Goal: Navigation & Orientation: Find specific page/section

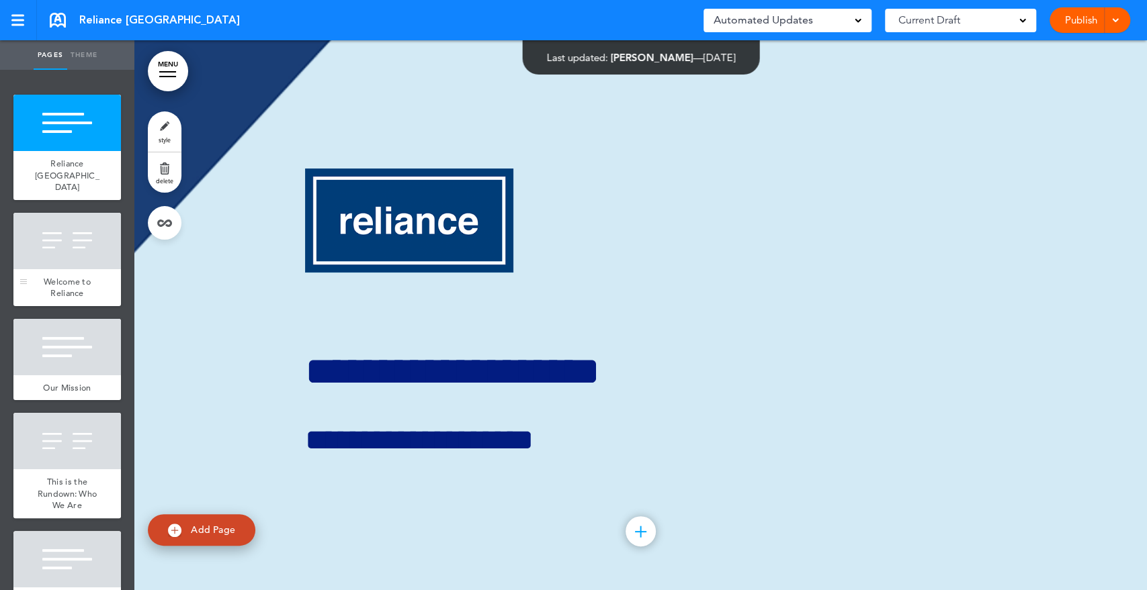
click at [42, 239] on div at bounding box center [66, 241] width 107 height 56
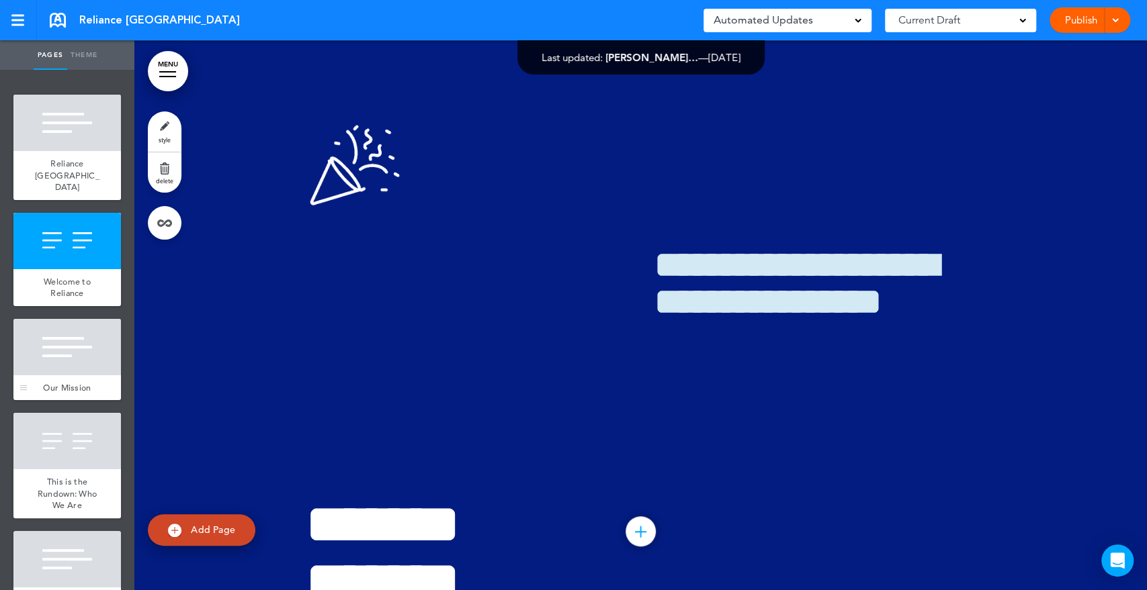
click at [61, 326] on div at bounding box center [66, 347] width 107 height 56
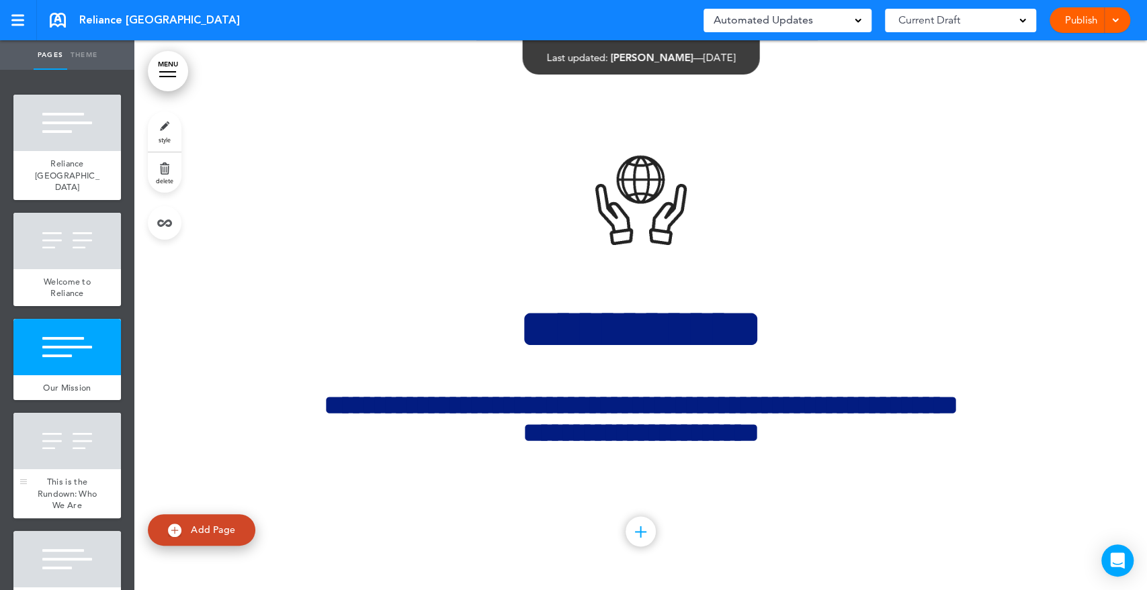
click at [72, 426] on div at bounding box center [66, 441] width 107 height 56
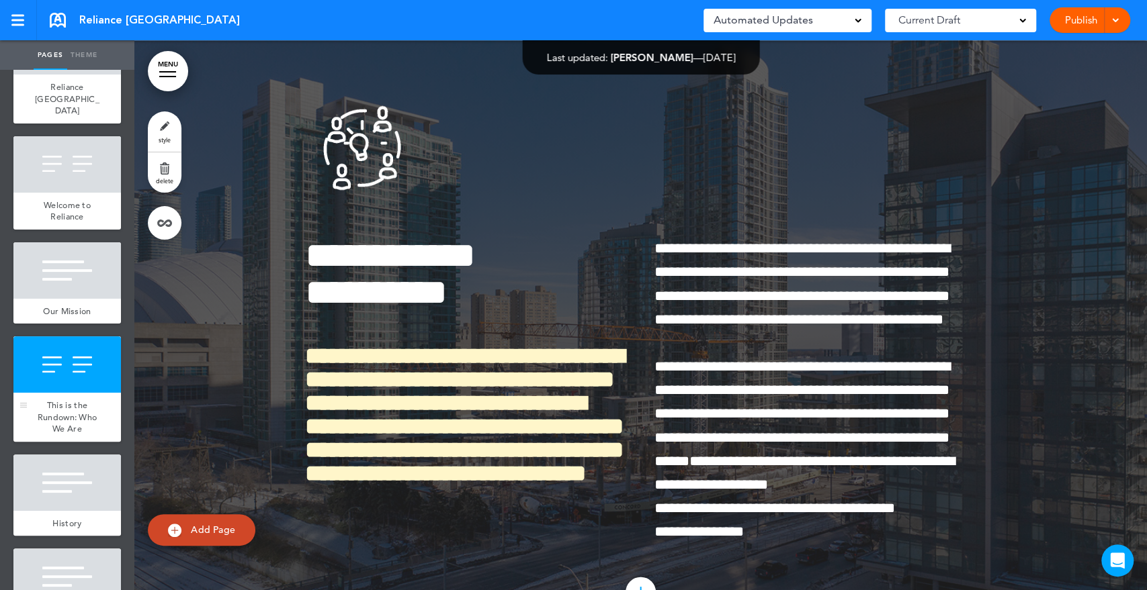
scroll to position [224, 0]
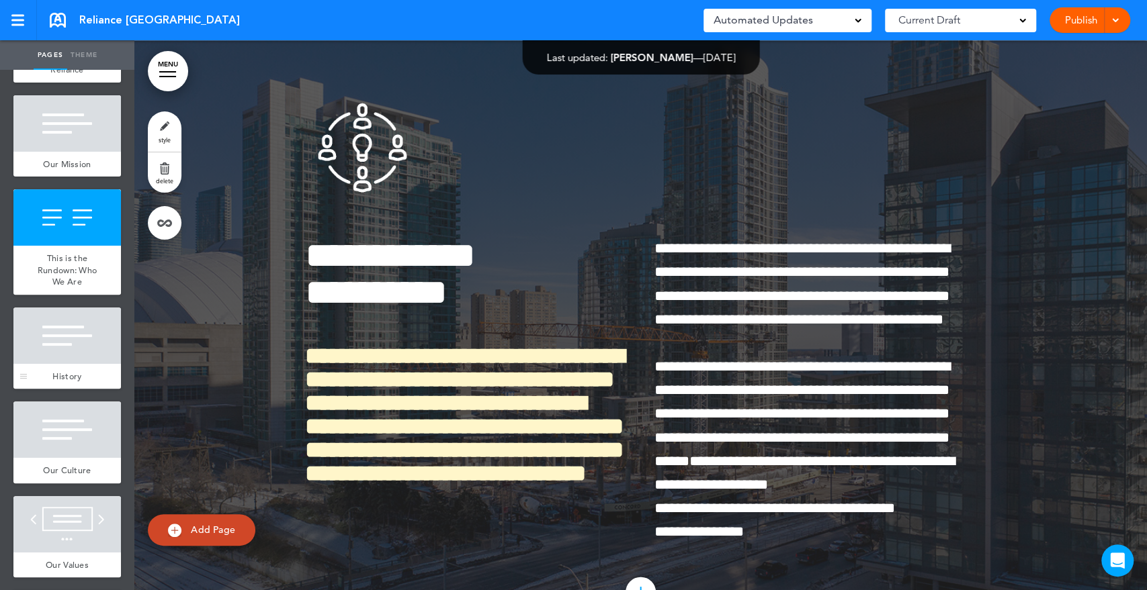
click at [59, 320] on div at bounding box center [66, 336] width 107 height 56
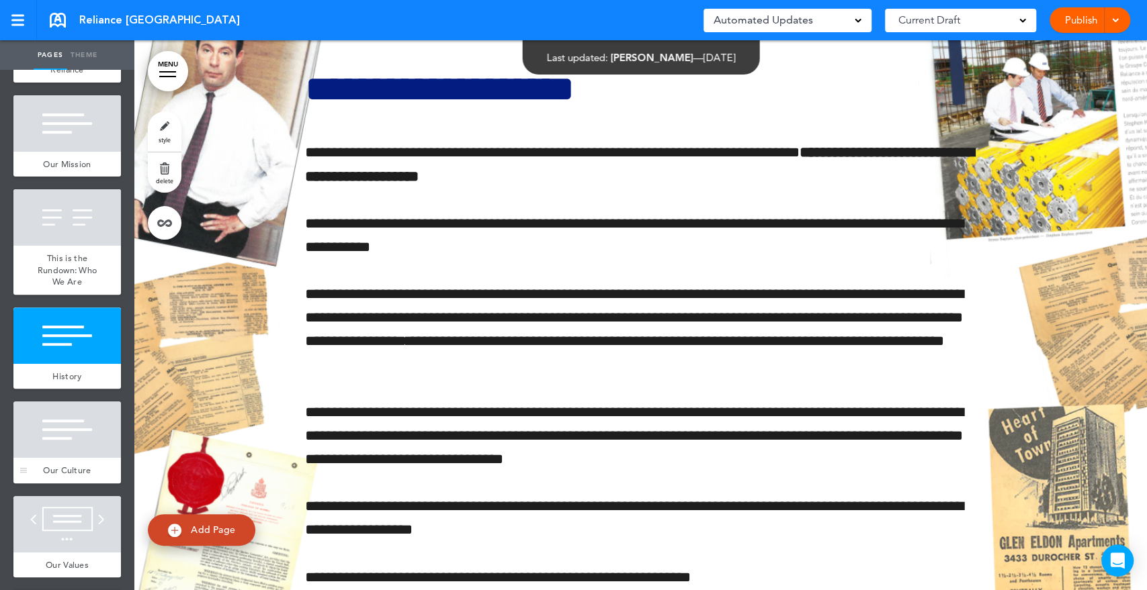
click at [70, 402] on div at bounding box center [66, 430] width 107 height 56
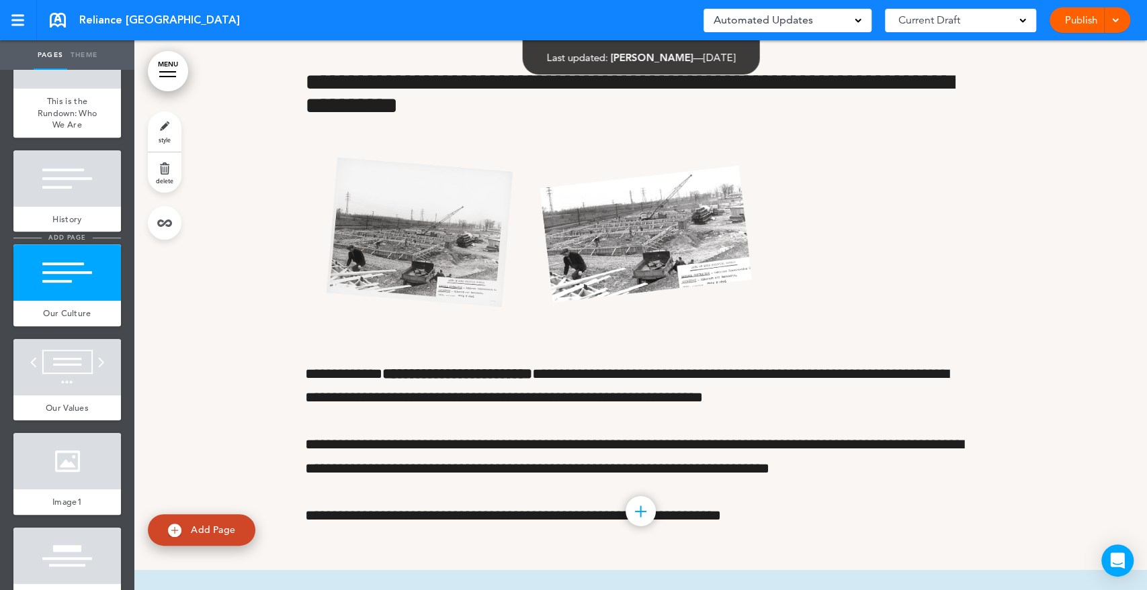
scroll to position [522, 0]
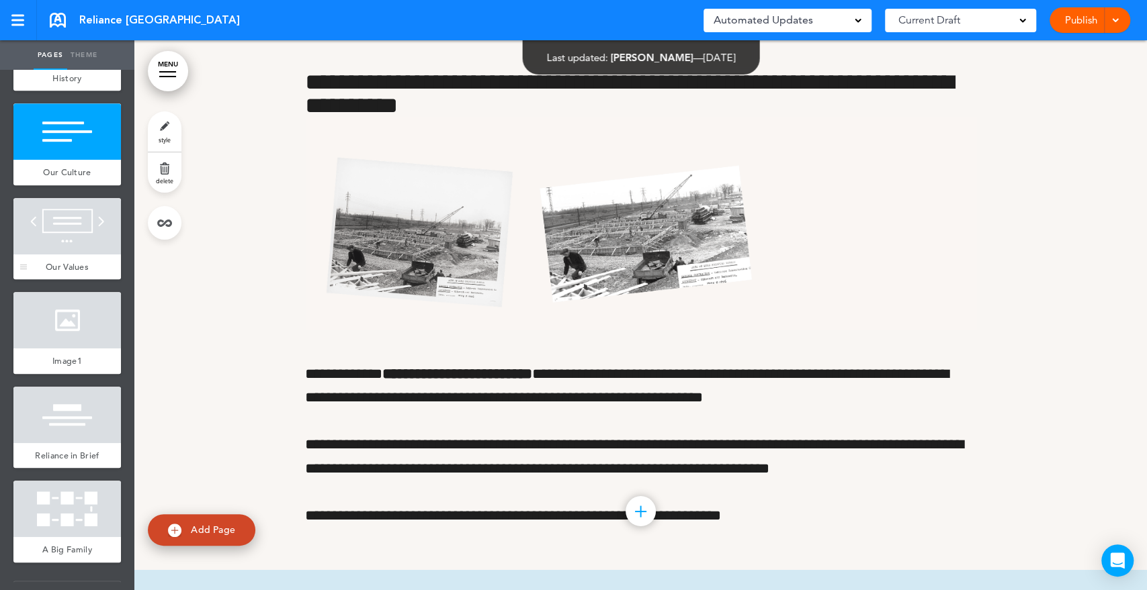
click at [73, 211] on div at bounding box center [66, 226] width 107 height 56
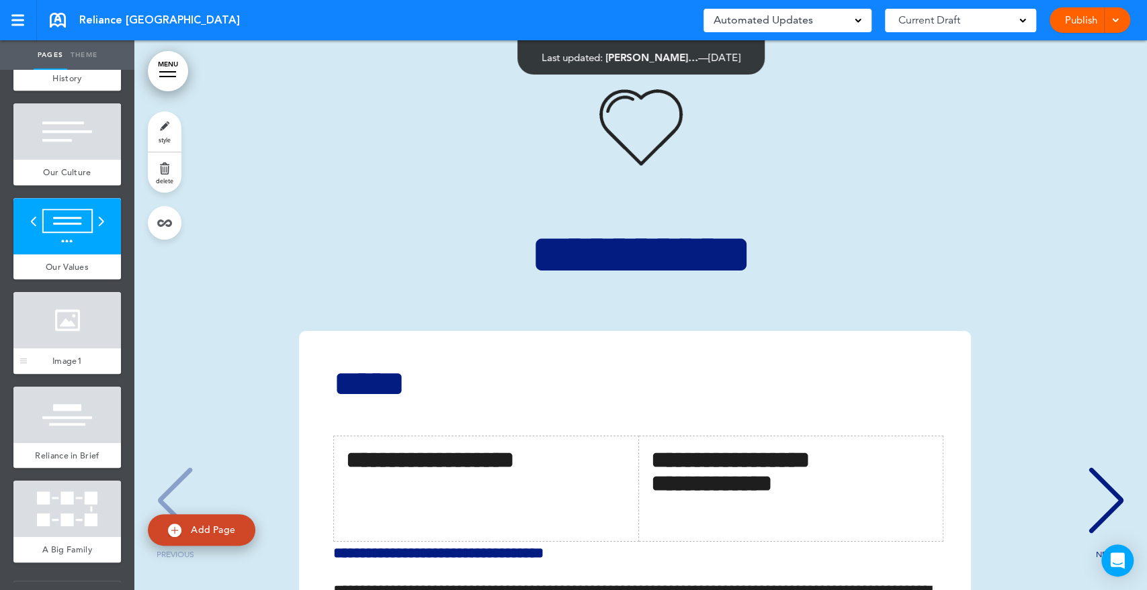
click at [63, 326] on div at bounding box center [66, 320] width 107 height 56
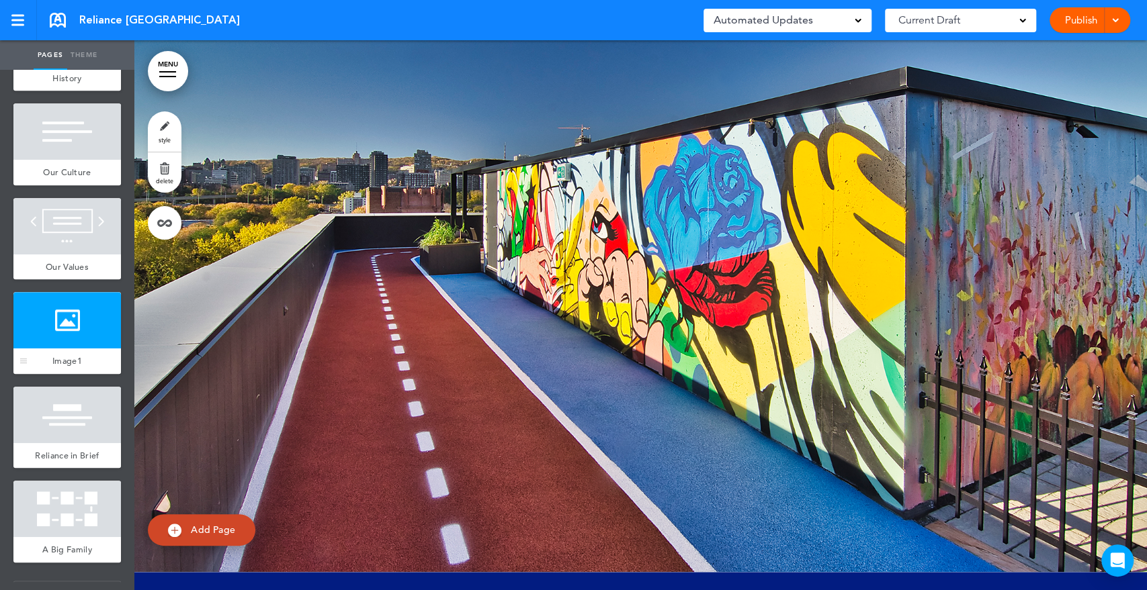
scroll to position [821, 0]
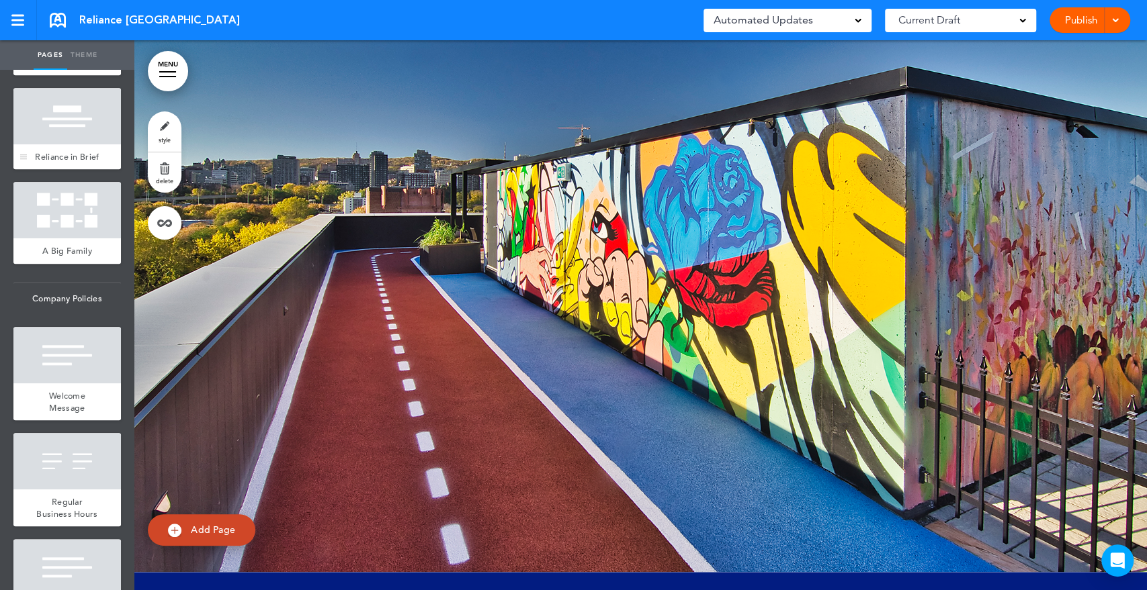
click at [83, 169] on div "Reliance in Brief" at bounding box center [66, 157] width 107 height 26
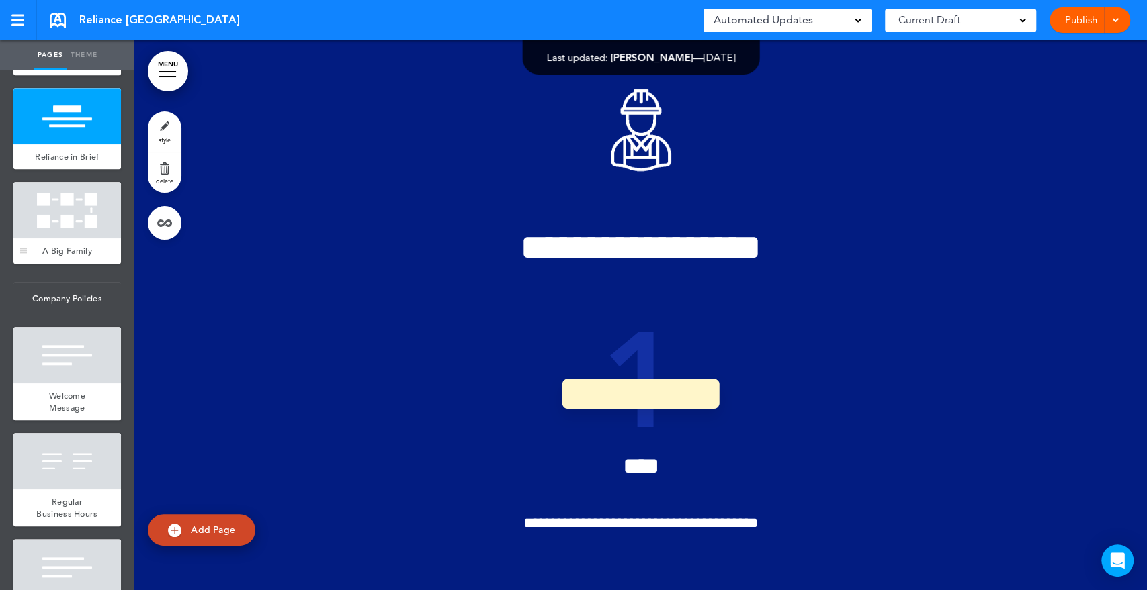
click at [79, 220] on div at bounding box center [66, 210] width 107 height 56
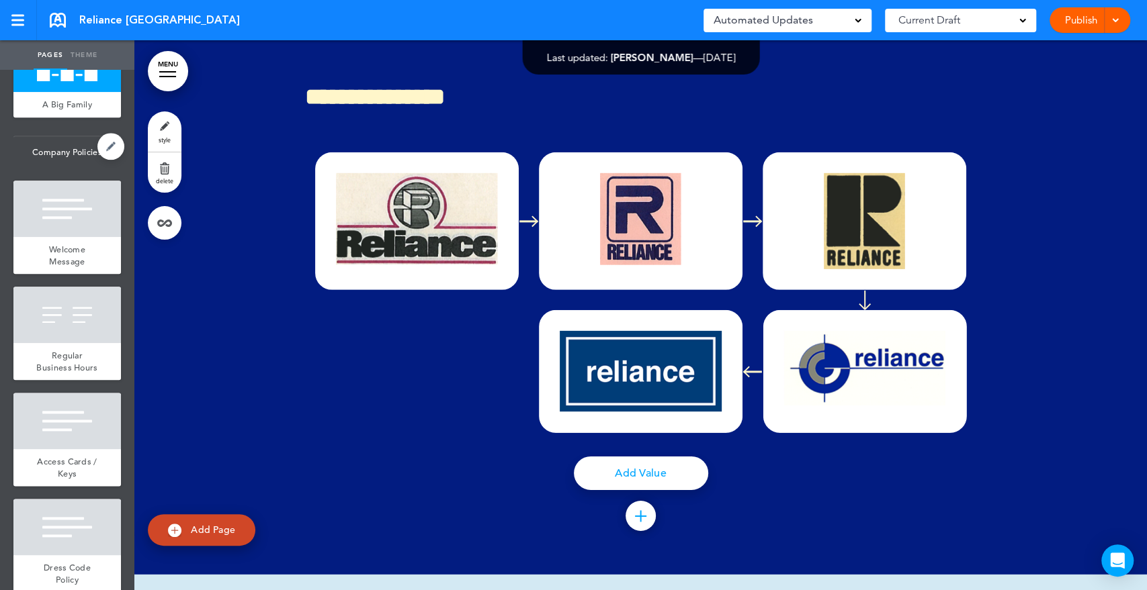
scroll to position [970, 0]
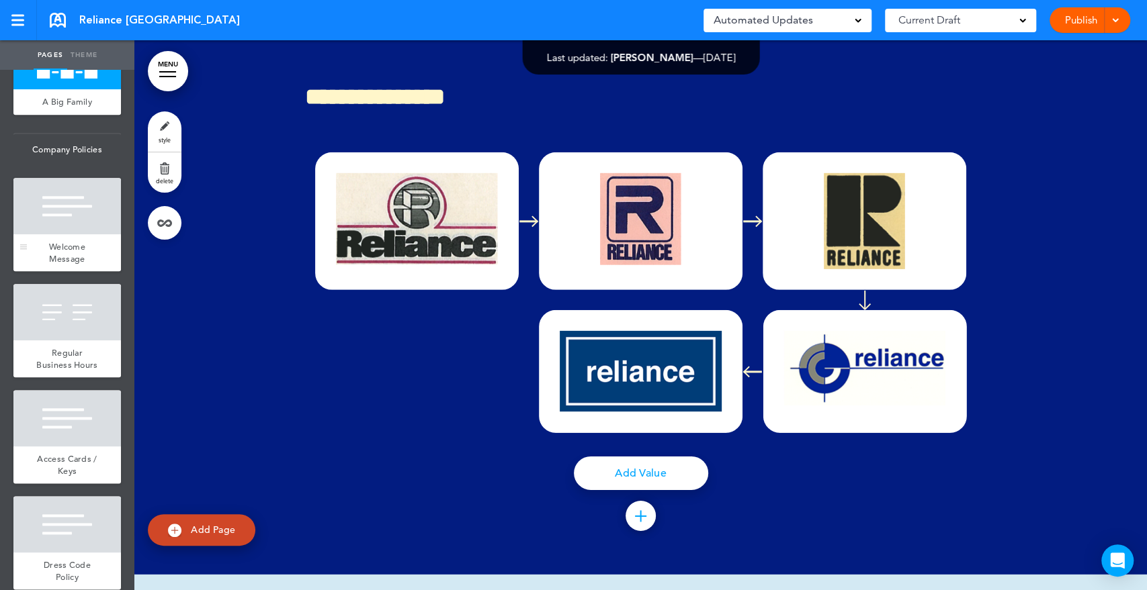
click at [70, 234] on div at bounding box center [66, 206] width 107 height 56
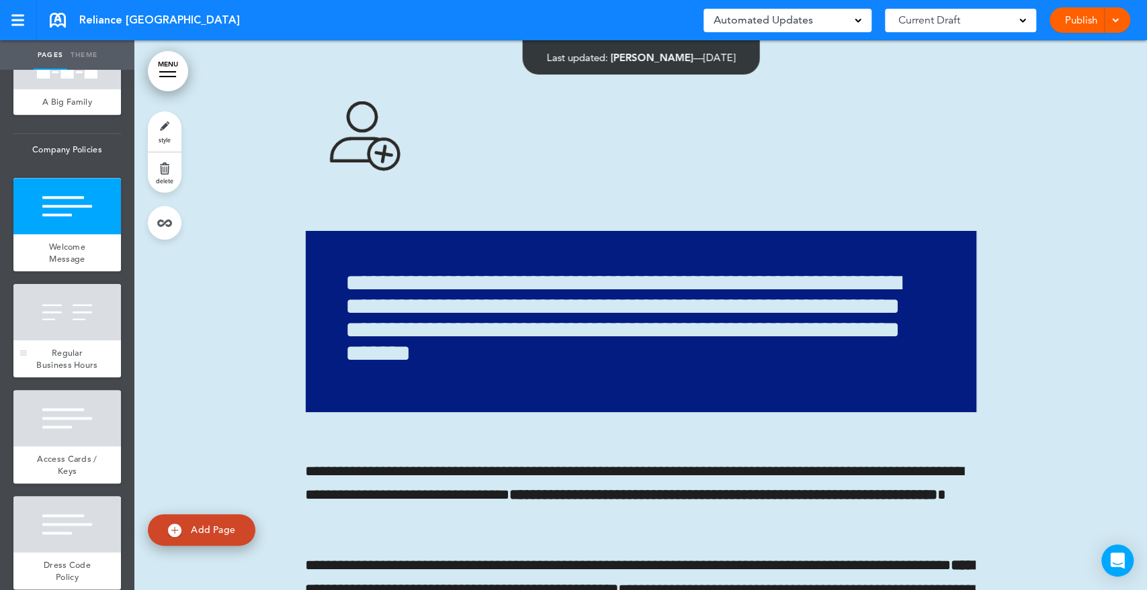
click at [66, 330] on div at bounding box center [66, 312] width 107 height 56
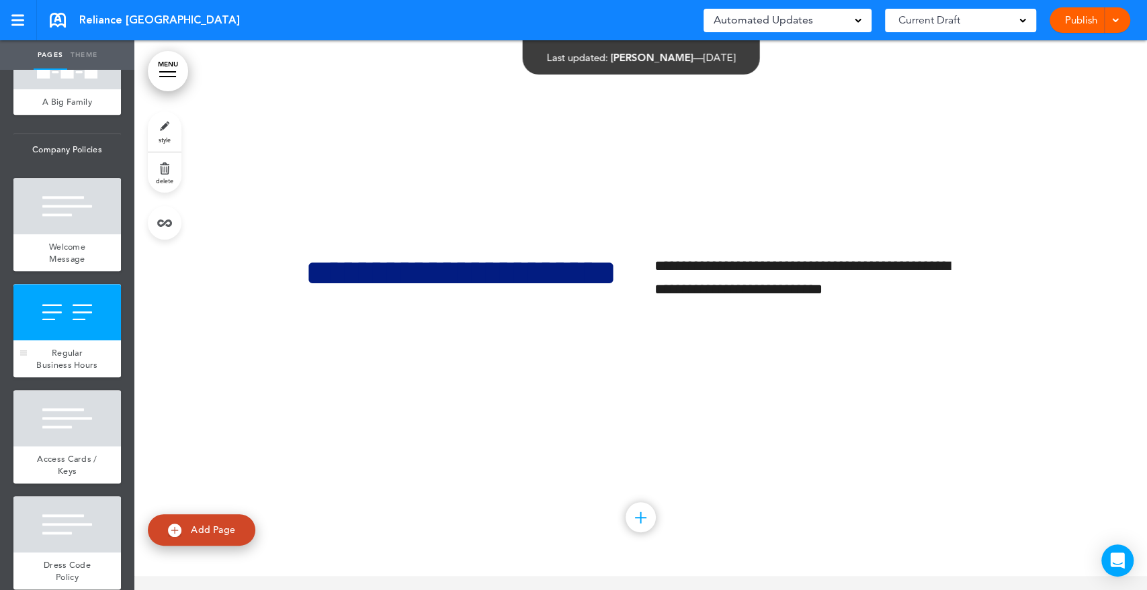
scroll to position [1119, 0]
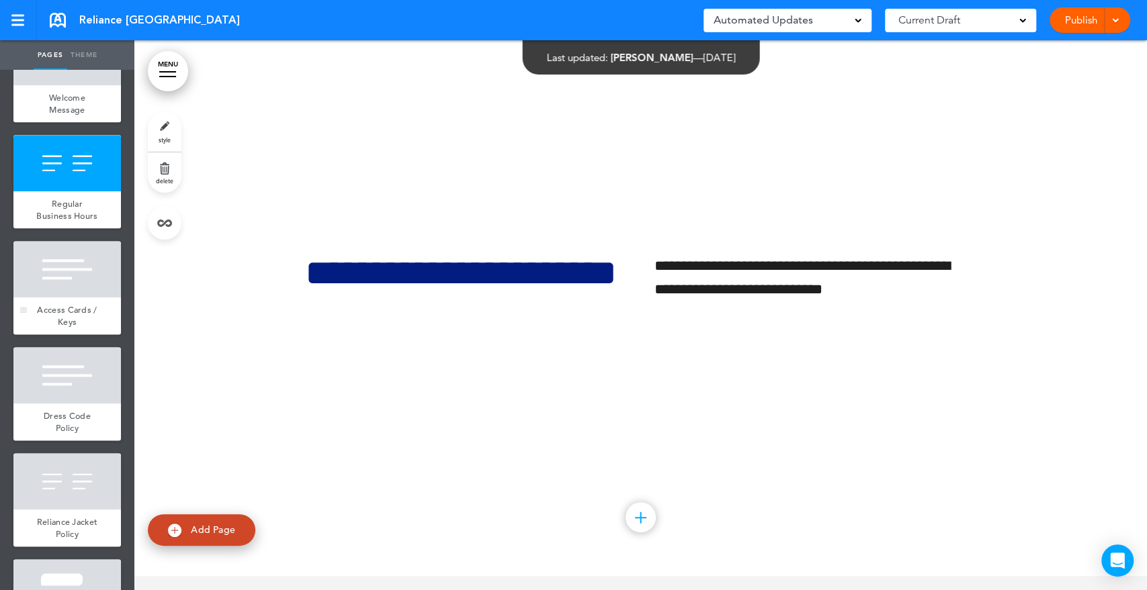
click at [62, 268] on div at bounding box center [66, 269] width 107 height 56
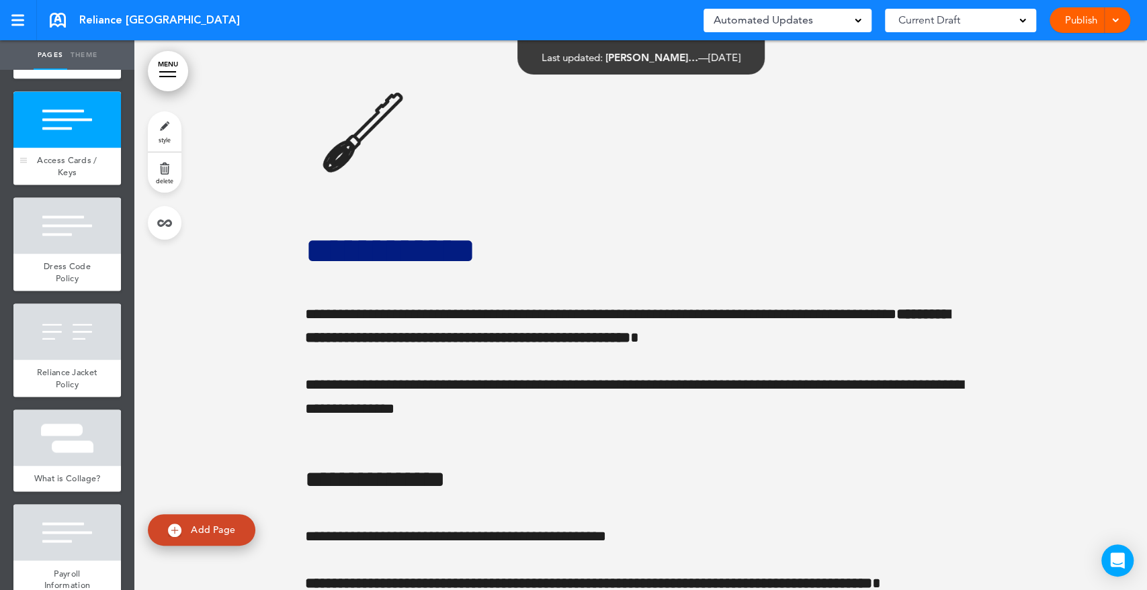
scroll to position [1418, 0]
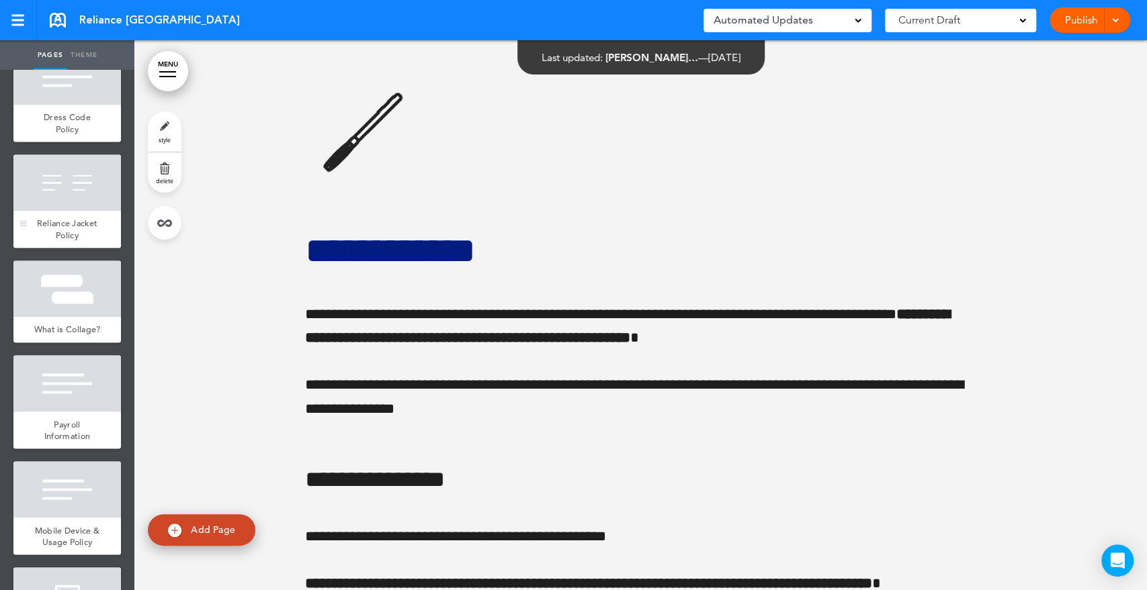
click at [64, 211] on div at bounding box center [66, 182] width 107 height 56
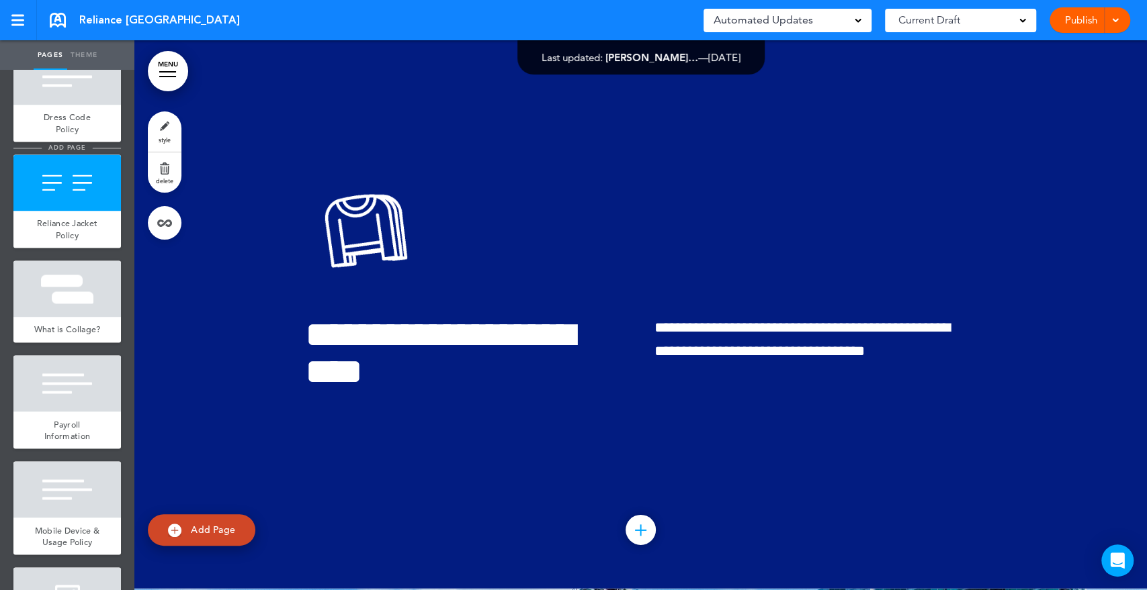
scroll to position [9522, 0]
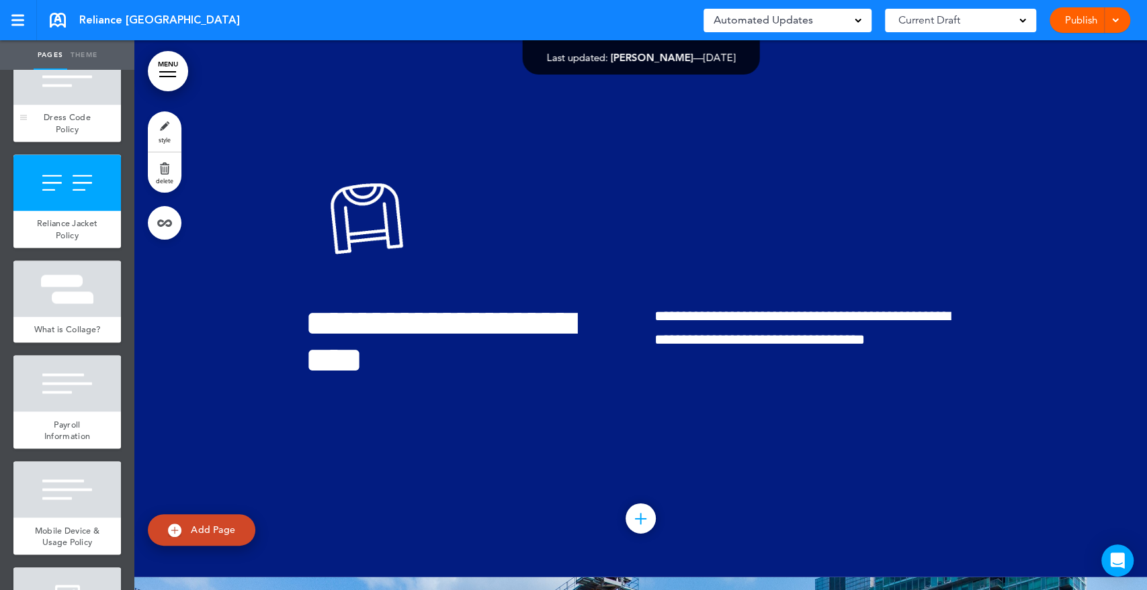
click at [75, 135] on span "Dress Code Policy" at bounding box center [67, 124] width 47 height 24
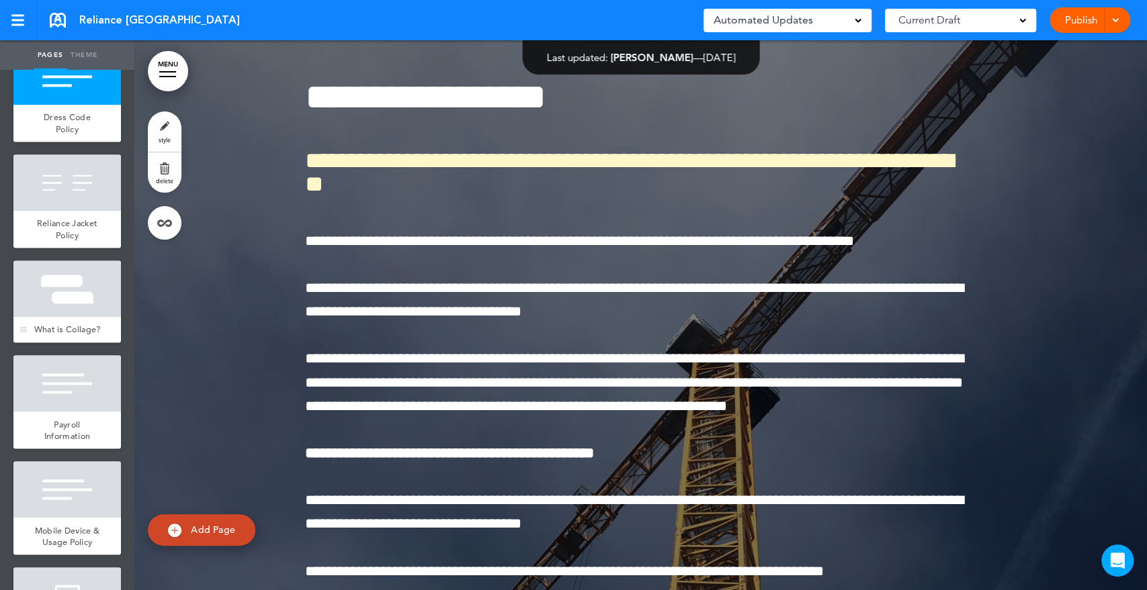
click at [35, 317] on div at bounding box center [66, 289] width 107 height 56
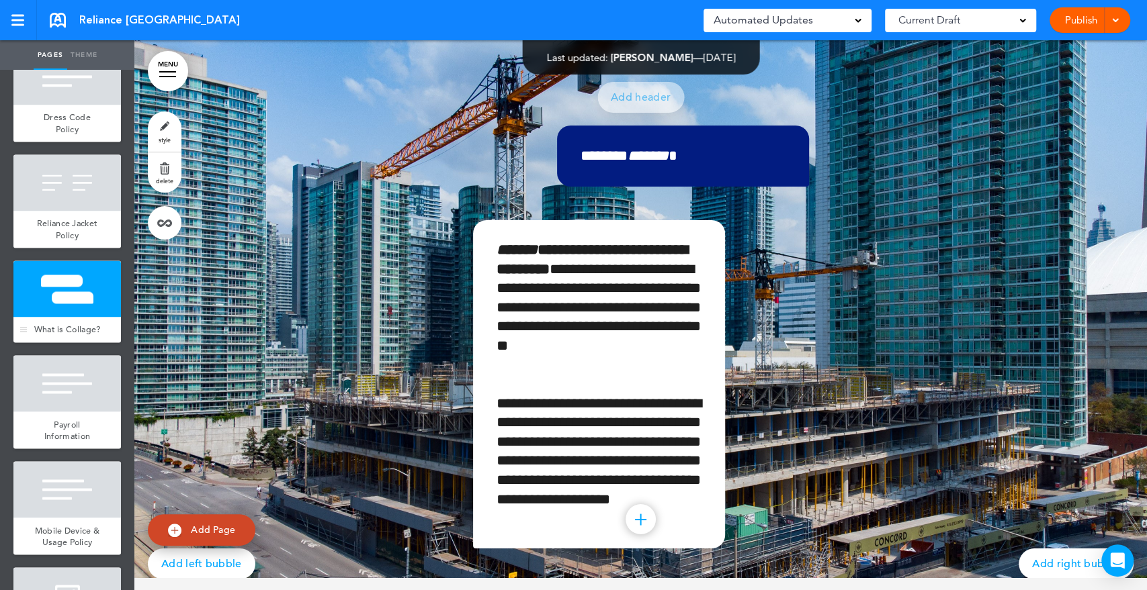
scroll to position [1642, 0]
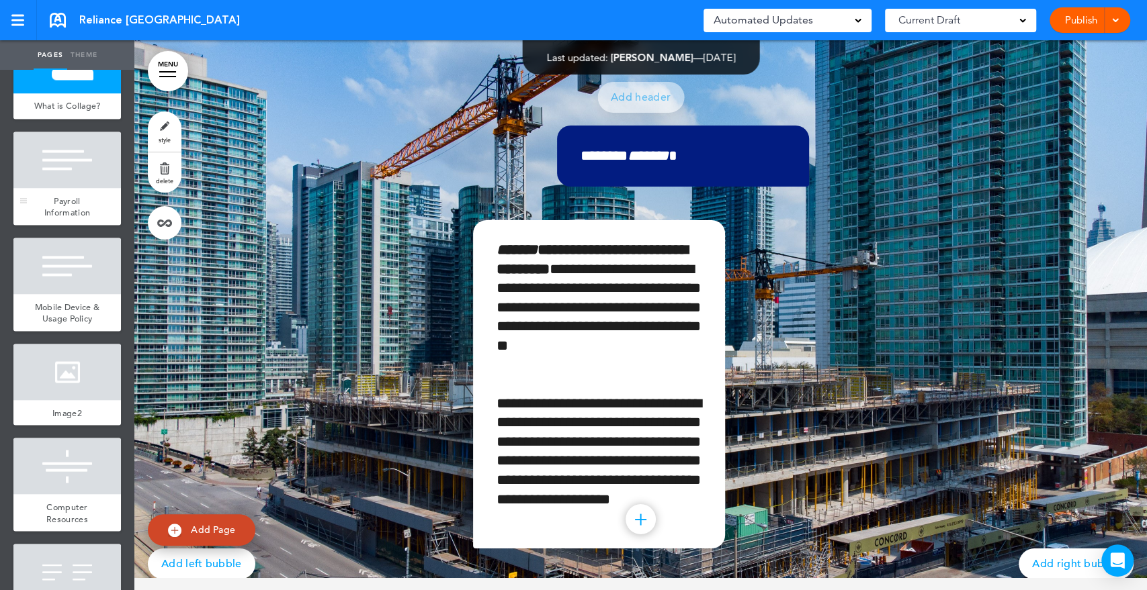
click at [41, 188] on div at bounding box center [66, 160] width 107 height 56
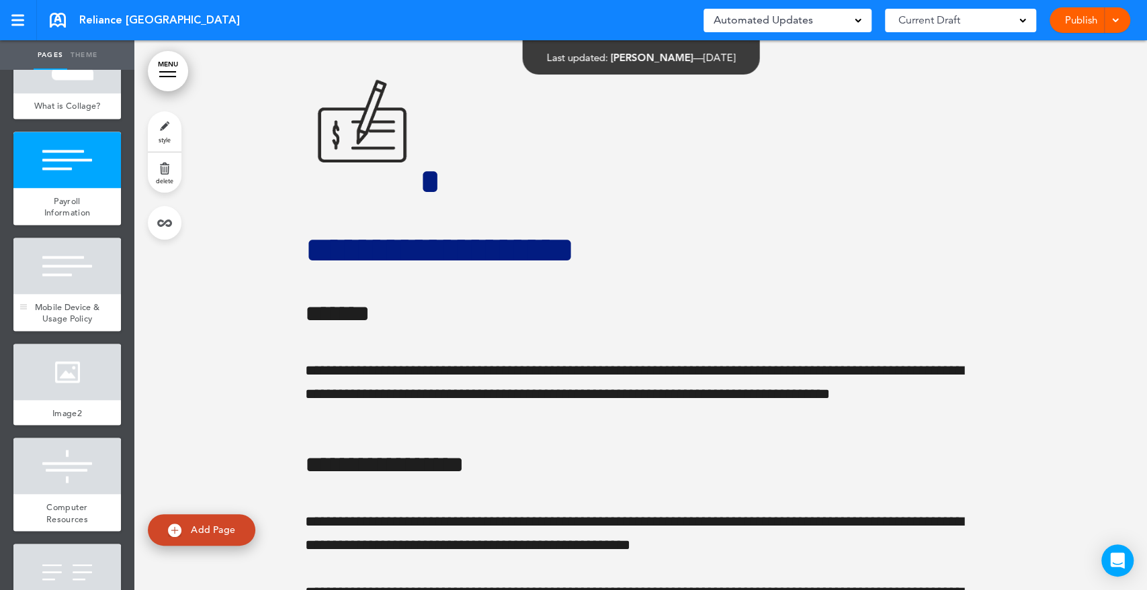
click at [57, 294] on div at bounding box center [66, 266] width 107 height 56
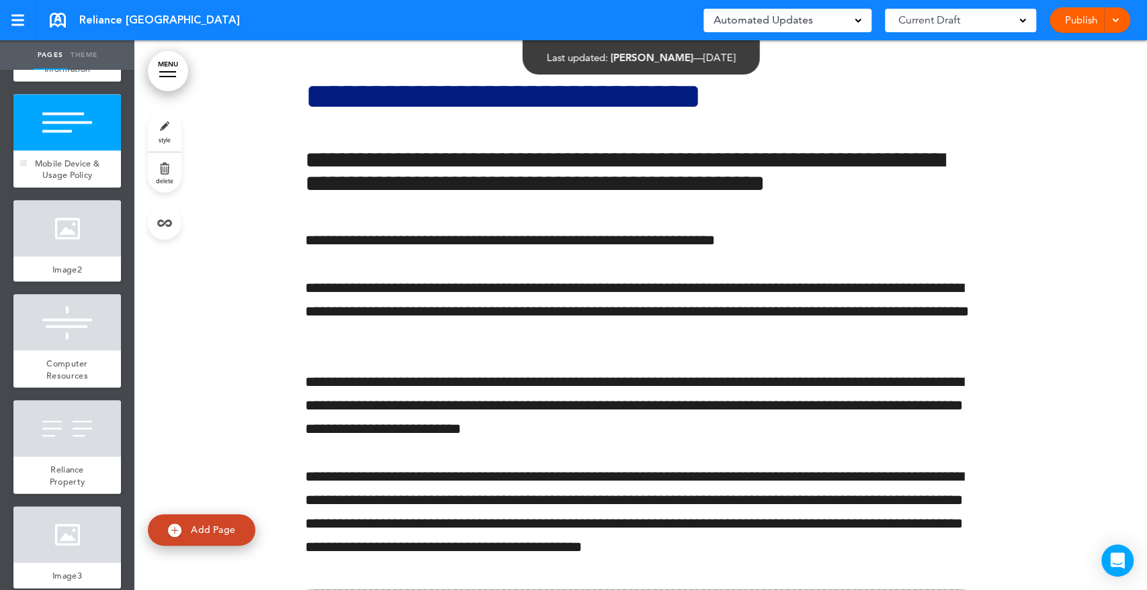
scroll to position [1791, 0]
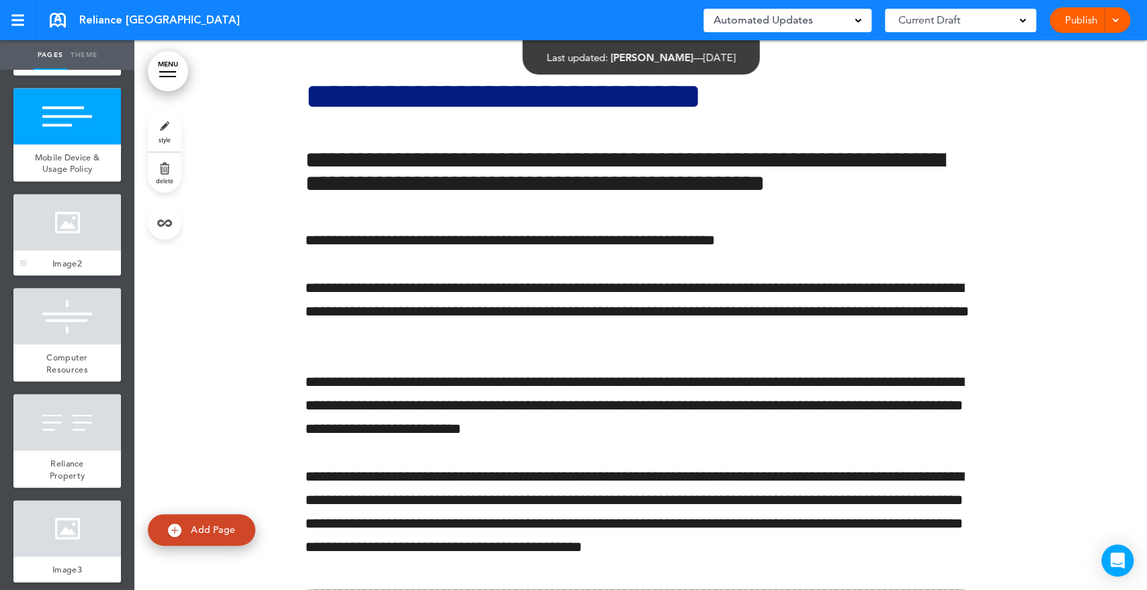
click at [52, 251] on div at bounding box center [66, 223] width 107 height 56
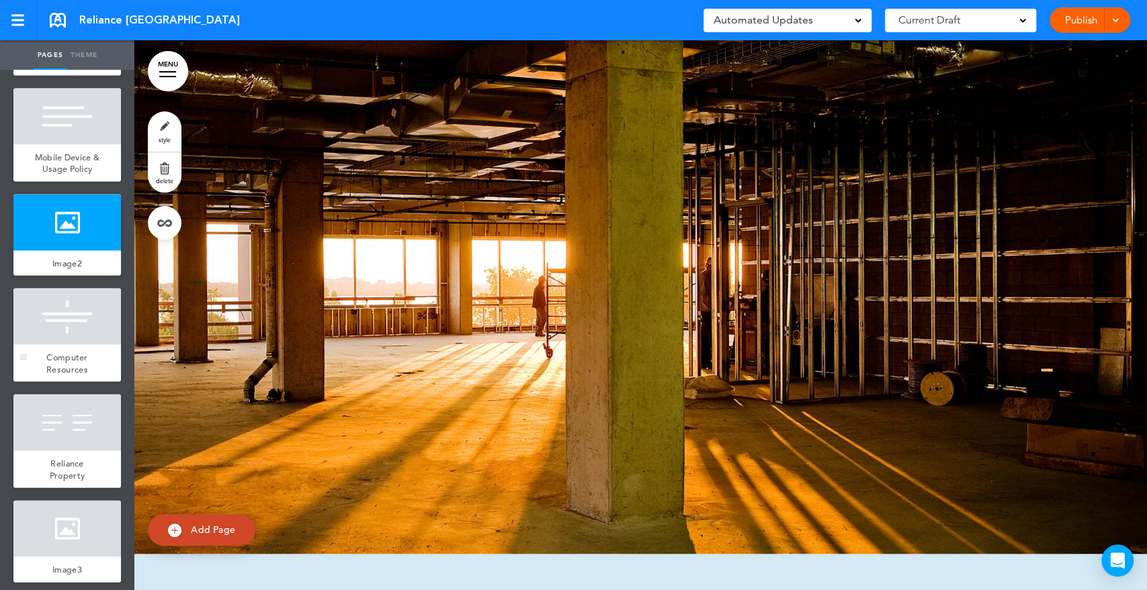
click at [59, 345] on div at bounding box center [66, 317] width 107 height 56
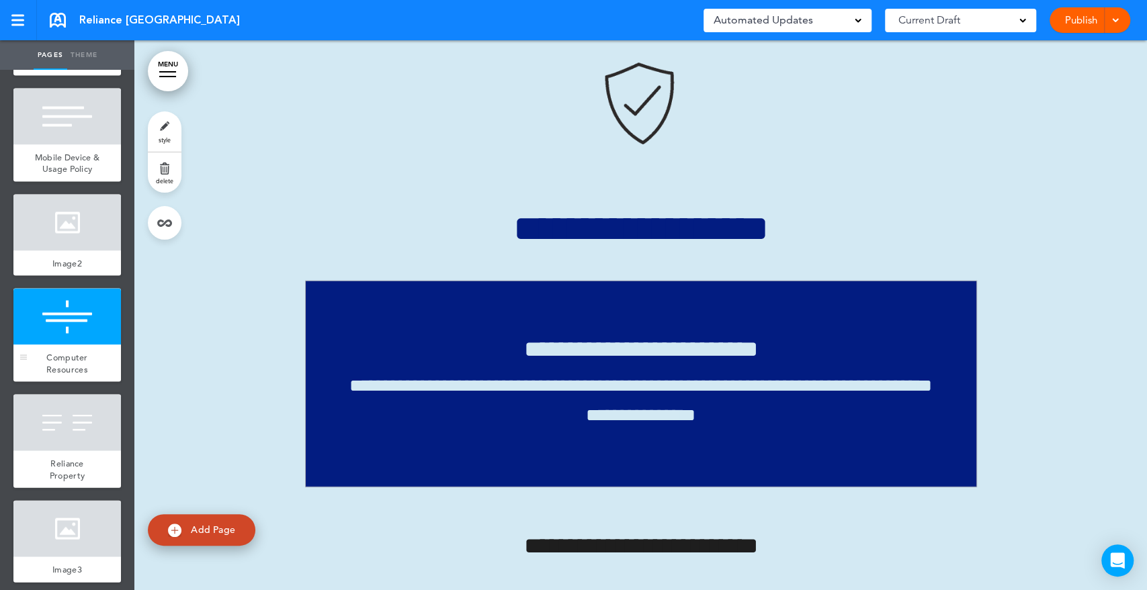
scroll to position [2090, 0]
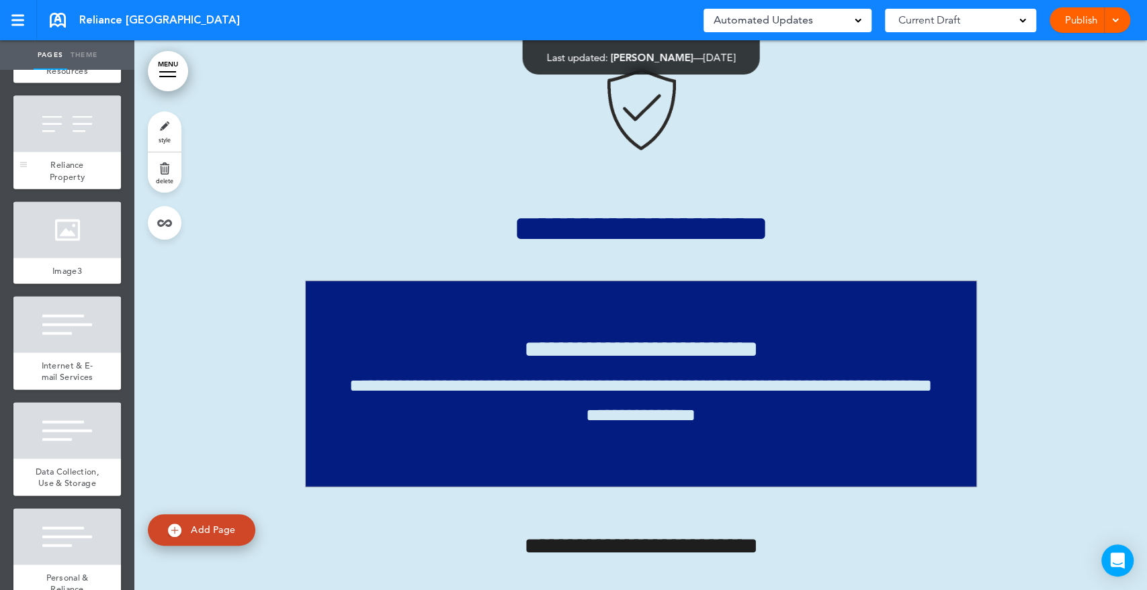
click at [55, 152] on div at bounding box center [66, 124] width 107 height 56
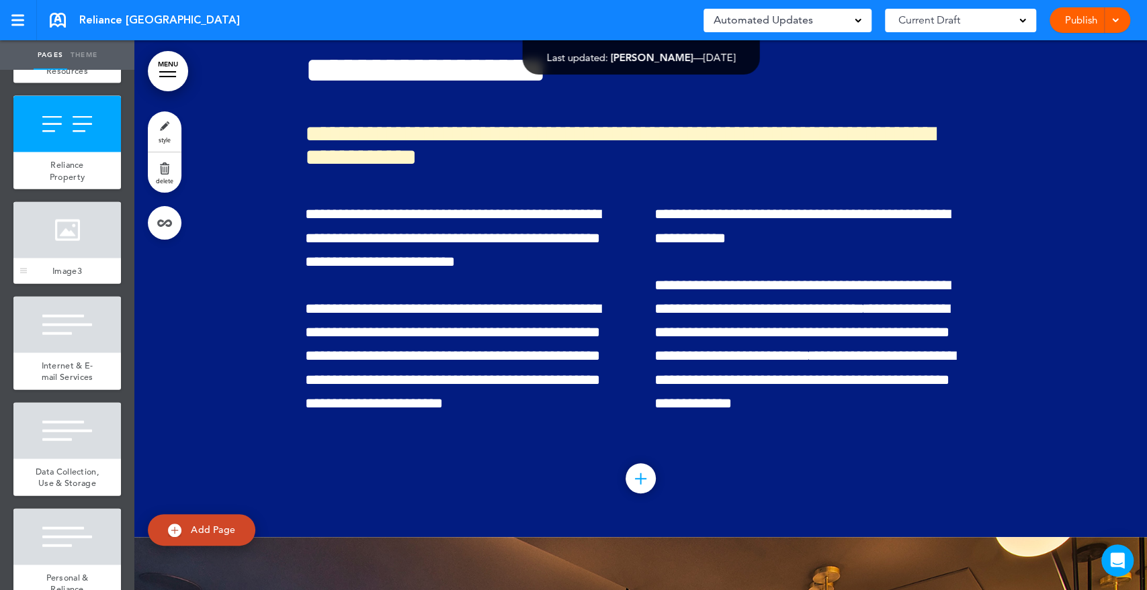
click at [58, 259] on div at bounding box center [66, 230] width 107 height 56
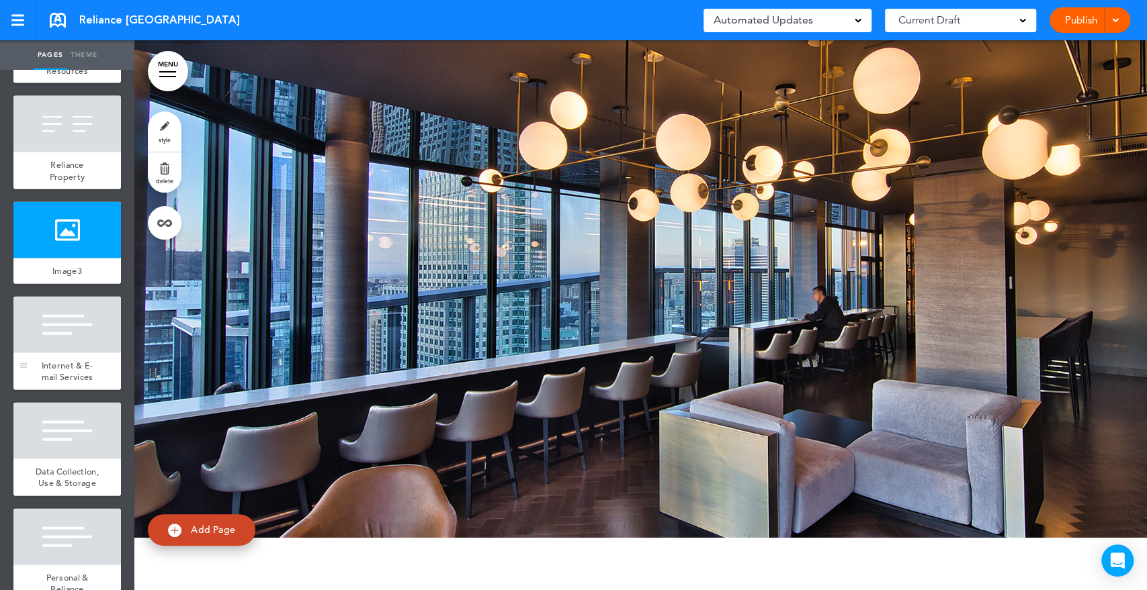
click at [57, 353] on div at bounding box center [66, 325] width 107 height 56
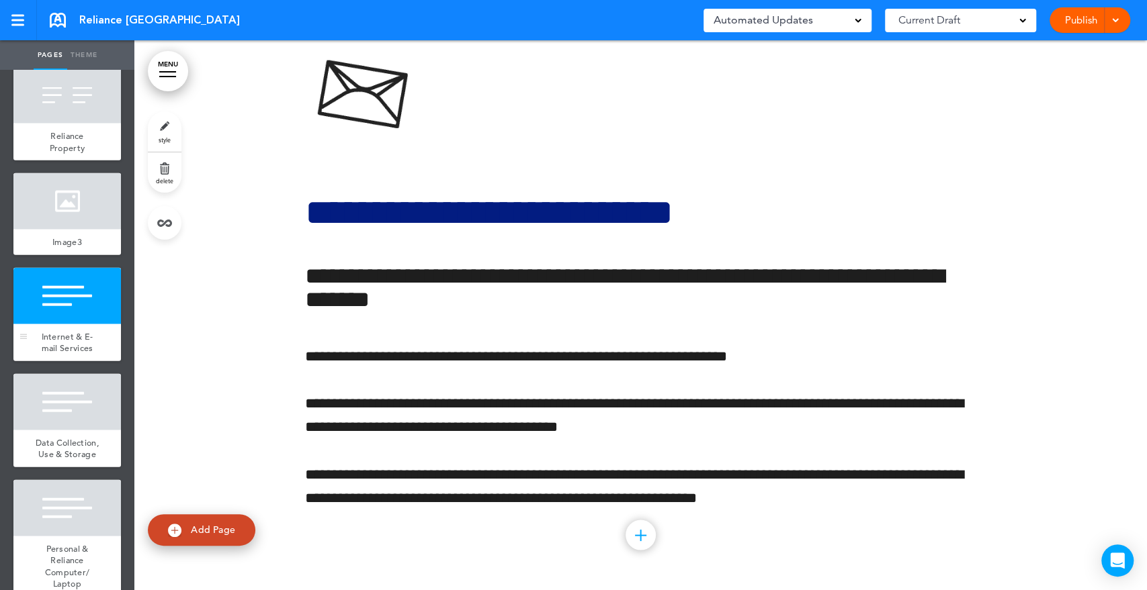
scroll to position [2164, 0]
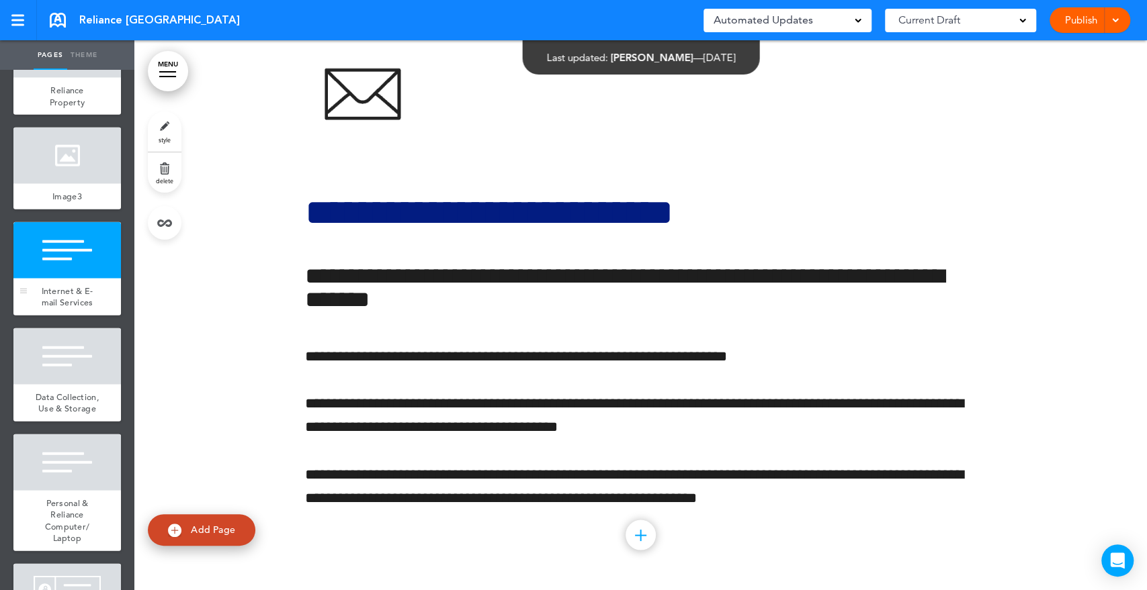
click at [58, 385] on div at bounding box center [66, 356] width 107 height 56
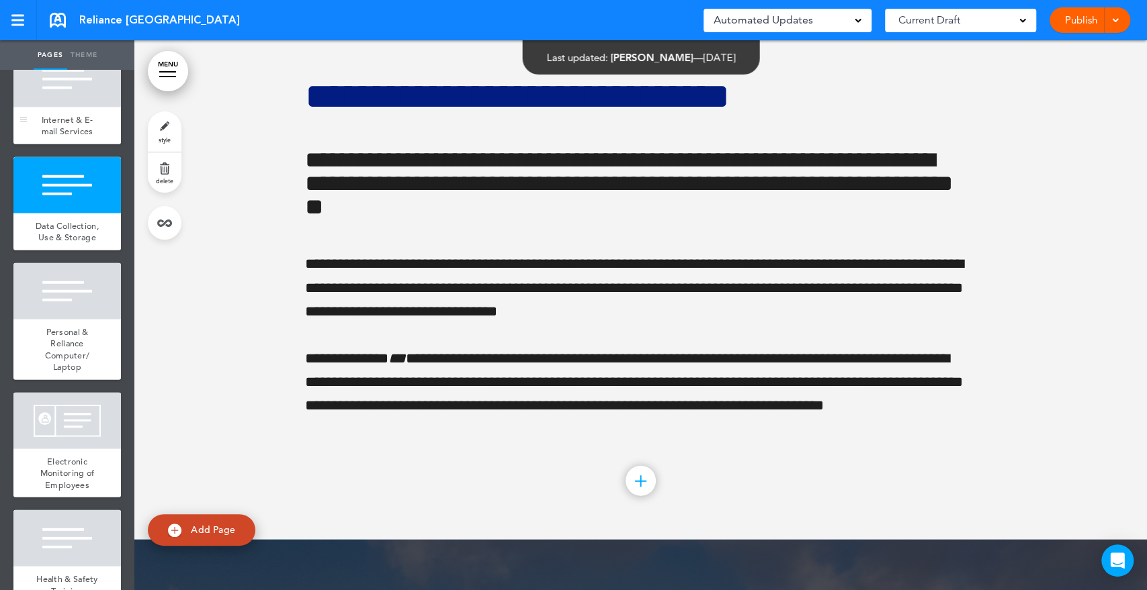
scroll to position [2462, 0]
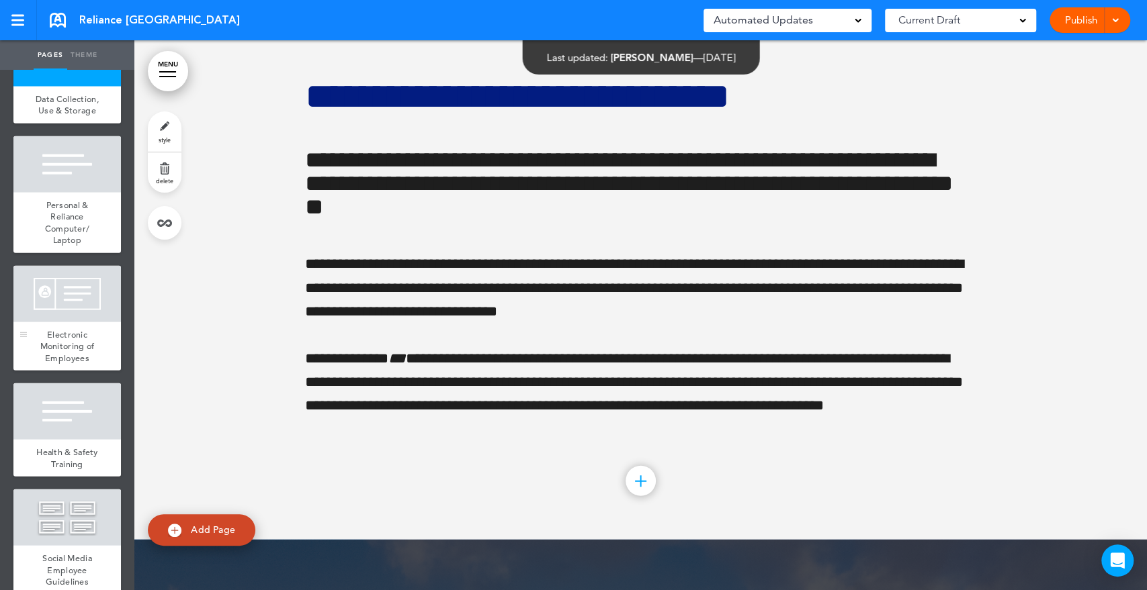
click at [52, 322] on div at bounding box center [66, 294] width 107 height 56
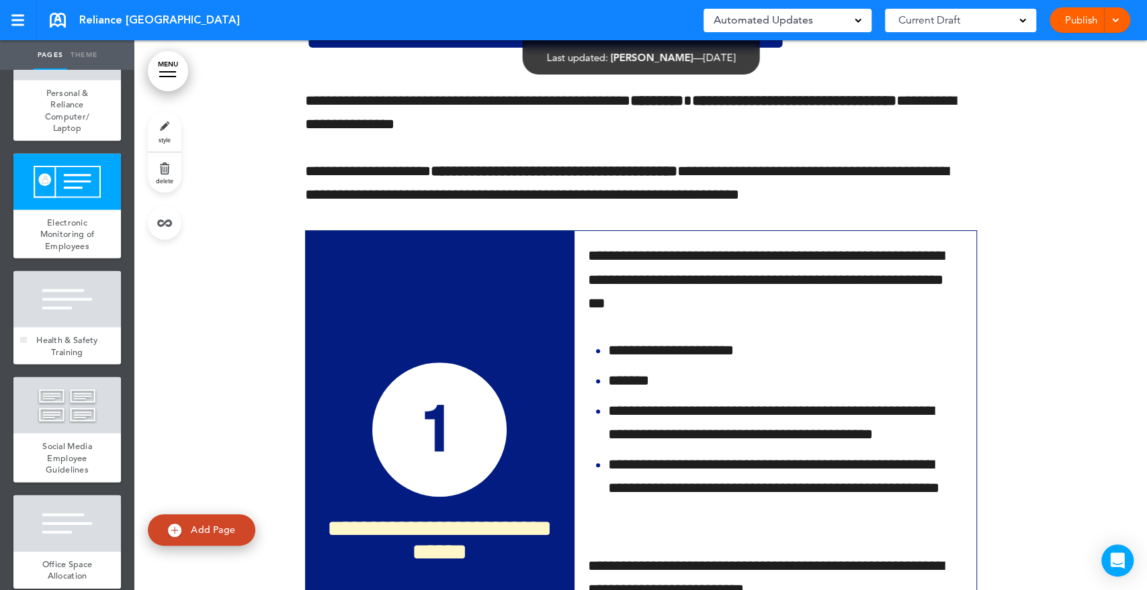
scroll to position [2687, 0]
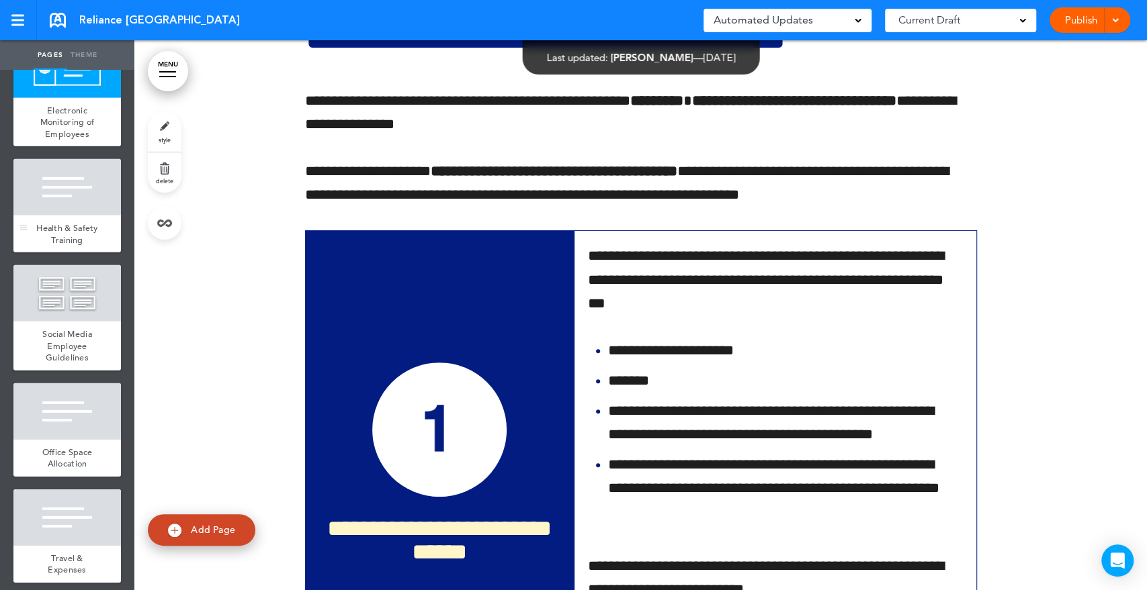
click at [60, 216] on div at bounding box center [66, 187] width 107 height 56
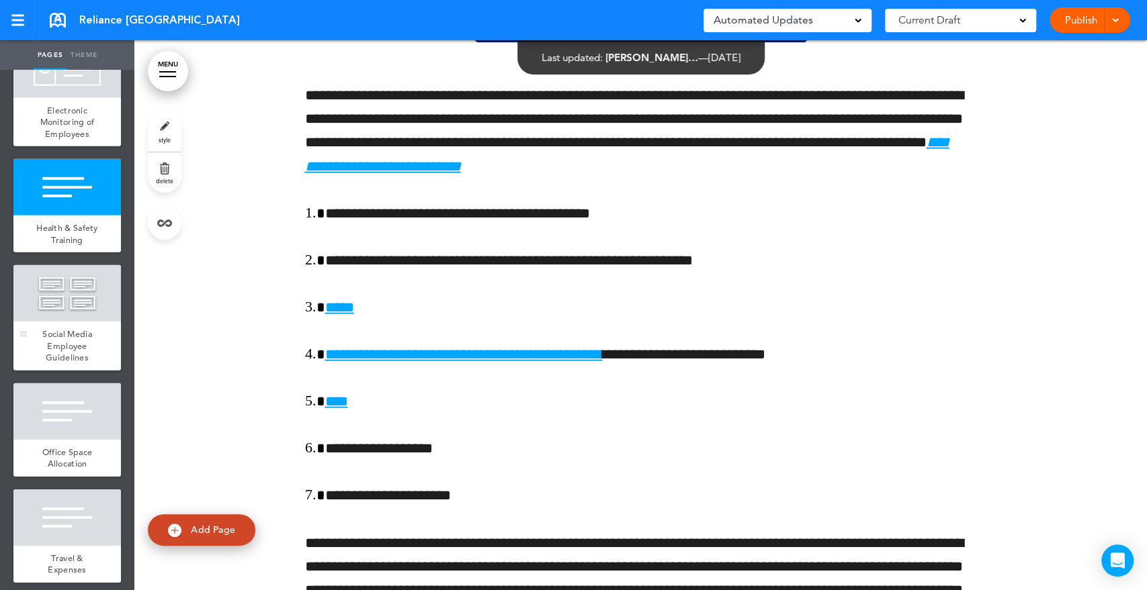
click at [55, 322] on div at bounding box center [66, 293] width 107 height 56
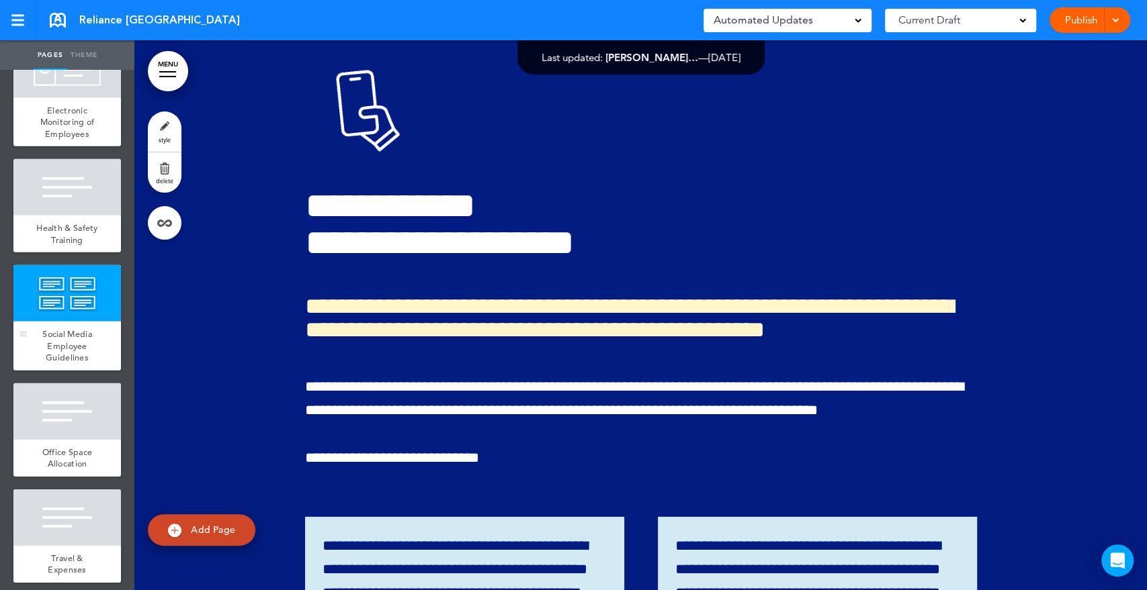
scroll to position [2910, 0]
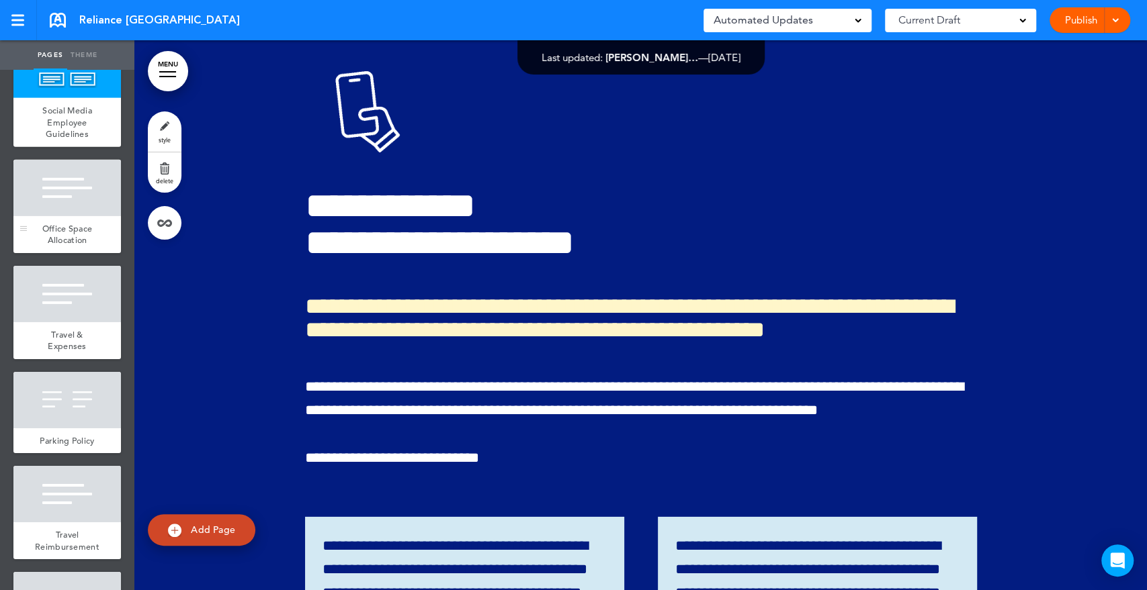
click at [86, 216] on div at bounding box center [66, 188] width 107 height 56
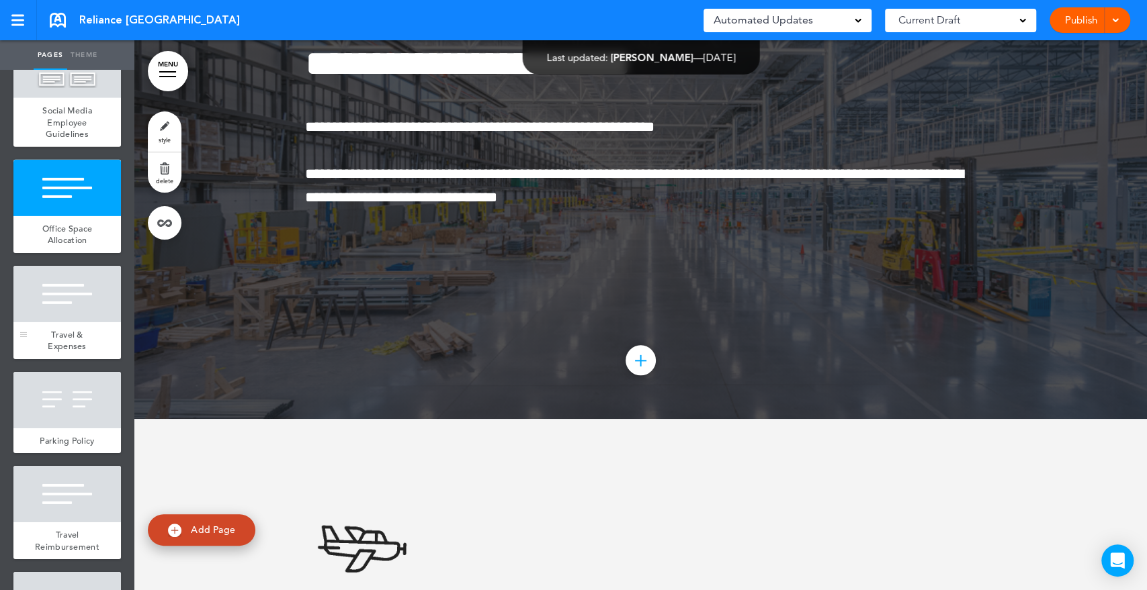
click at [81, 322] on div at bounding box center [66, 294] width 107 height 56
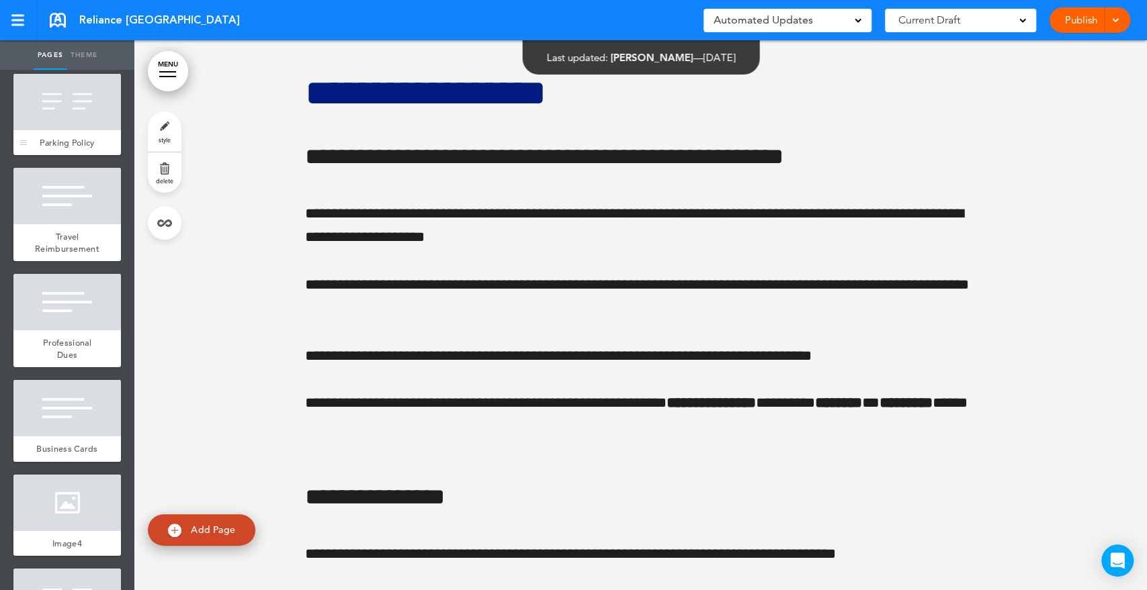
click at [69, 156] on div "Parking Policy" at bounding box center [66, 143] width 107 height 26
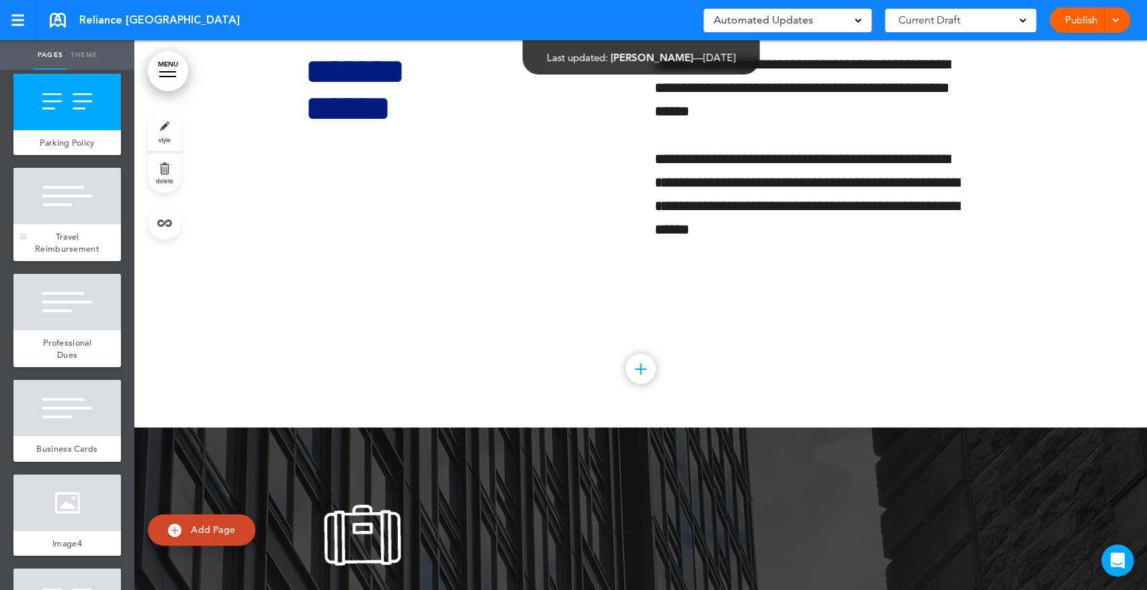
click at [75, 261] on div "Travel Reimbursement" at bounding box center [66, 242] width 107 height 37
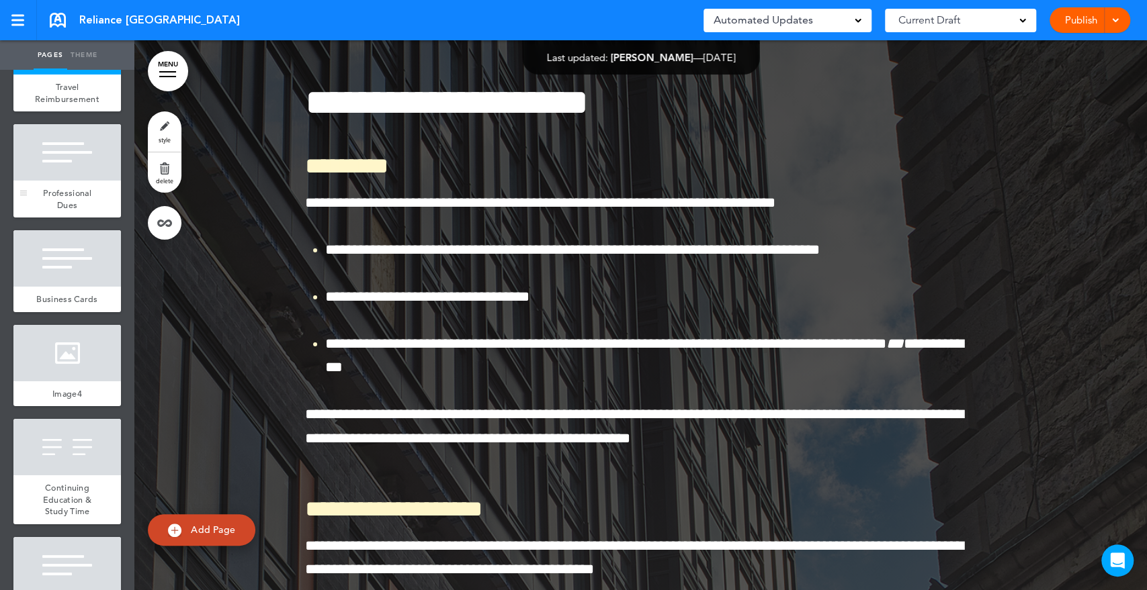
click at [78, 181] on div at bounding box center [66, 152] width 107 height 56
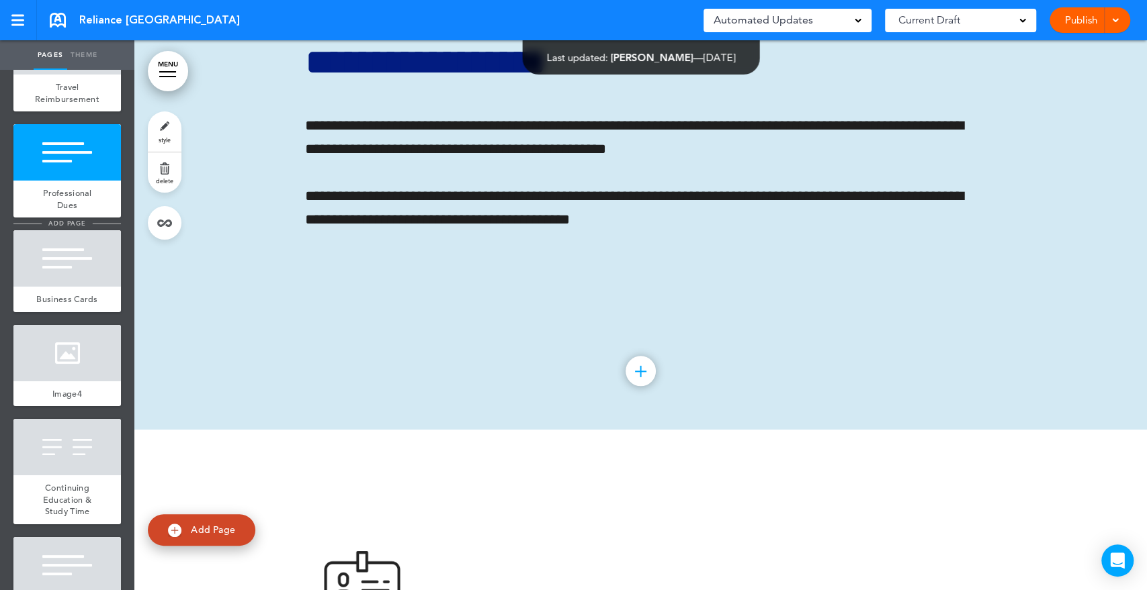
click at [75, 228] on span "add page" at bounding box center [67, 223] width 50 height 9
type input "********"
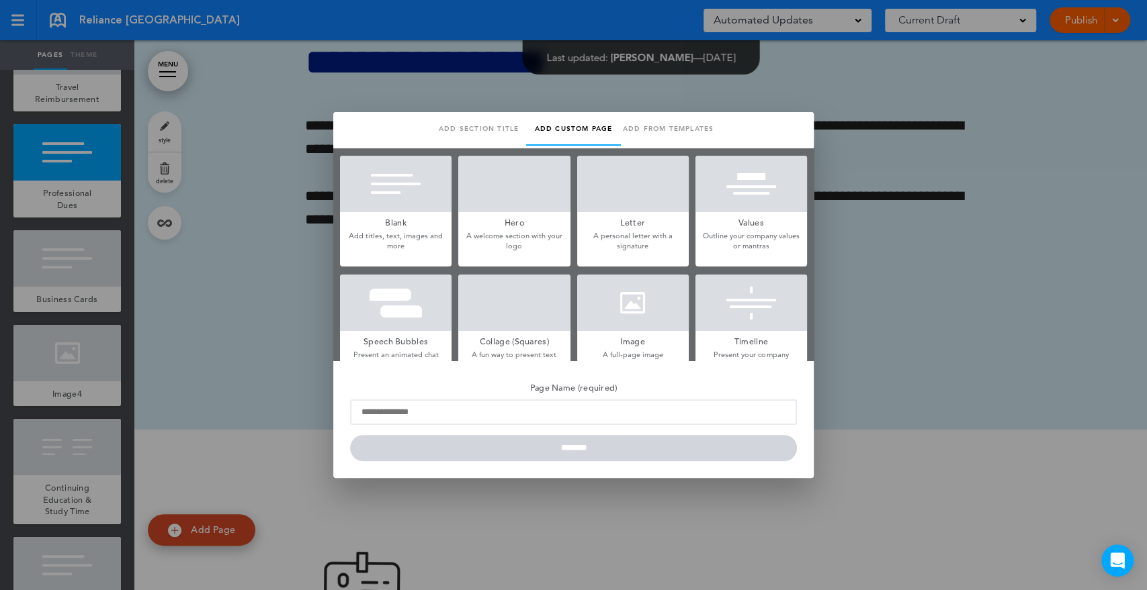
click at [930, 213] on div at bounding box center [573, 295] width 1147 height 590
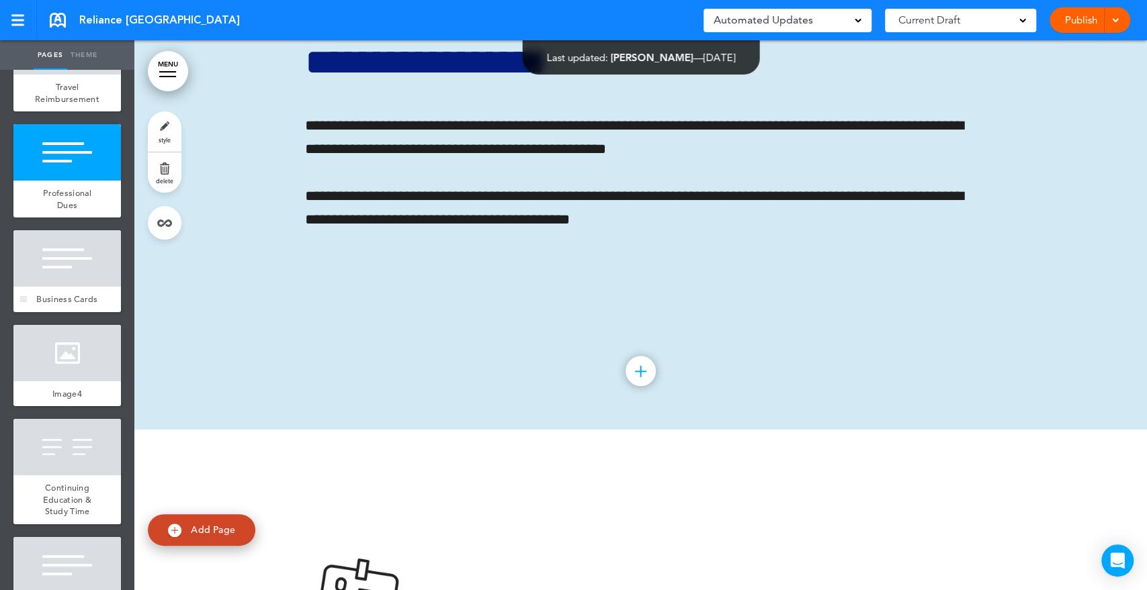
click at [58, 287] on div at bounding box center [66, 258] width 107 height 56
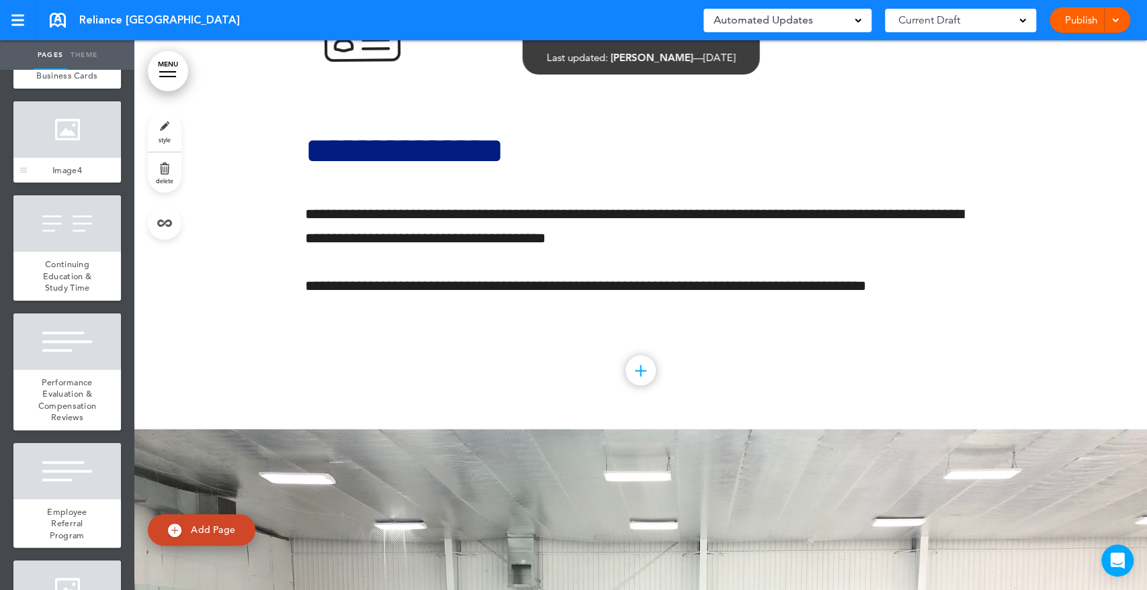
click at [66, 158] on div at bounding box center [66, 129] width 107 height 56
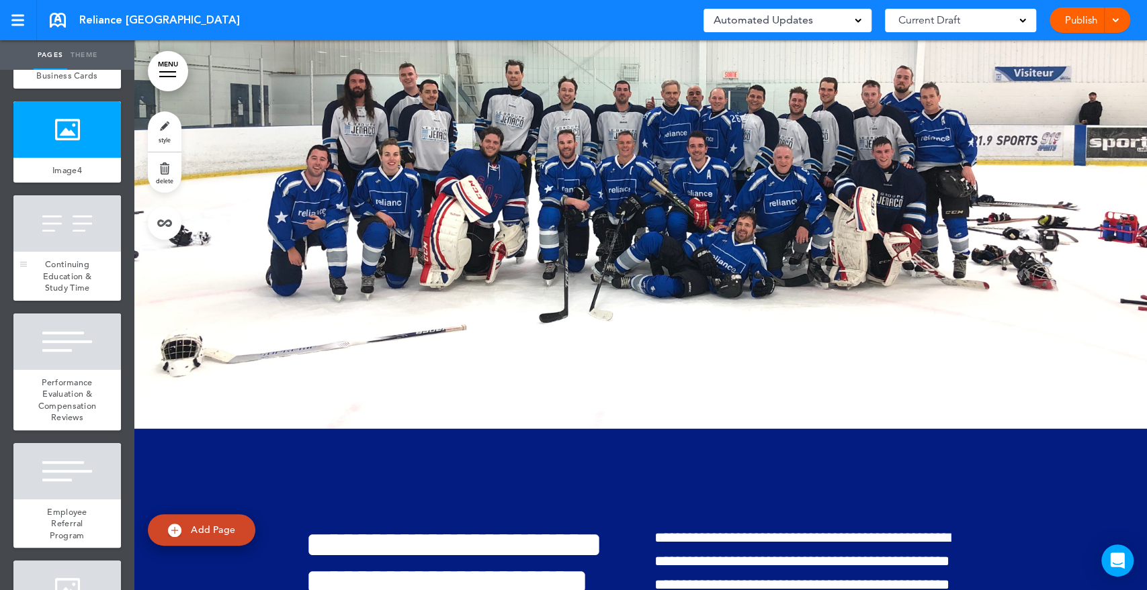
click at [81, 252] on div at bounding box center [66, 223] width 107 height 56
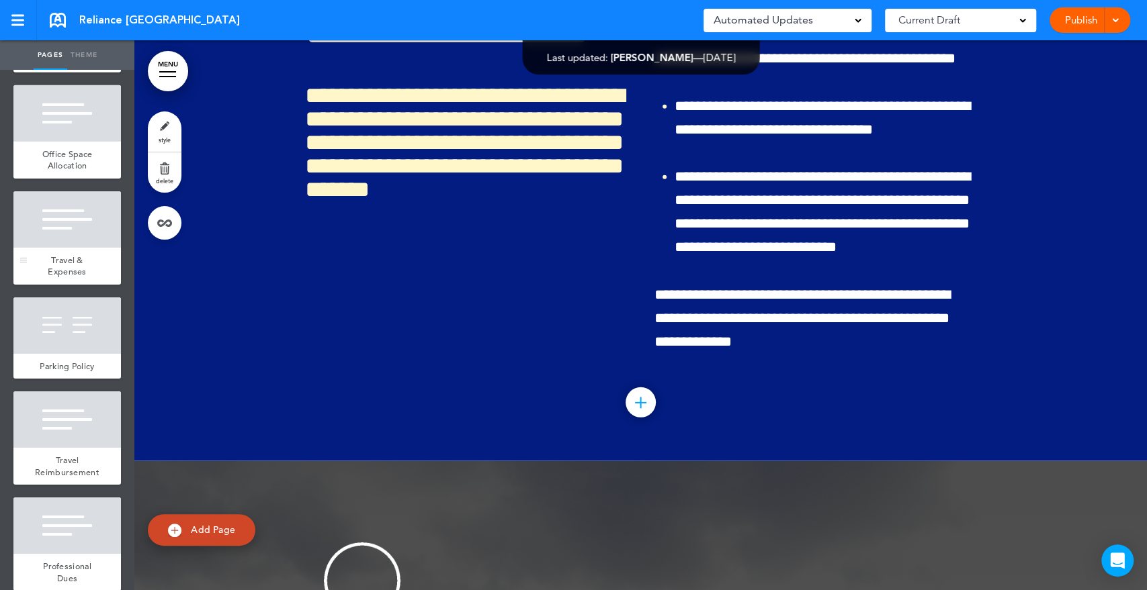
click at [73, 248] on div at bounding box center [66, 219] width 107 height 56
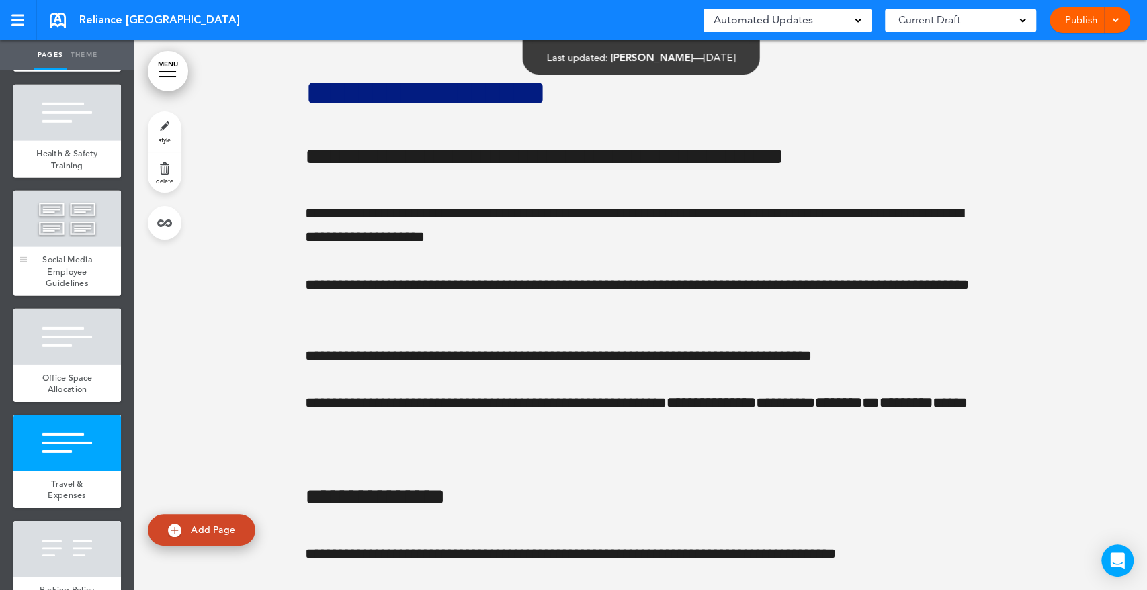
click at [62, 247] on div at bounding box center [66, 219] width 107 height 56
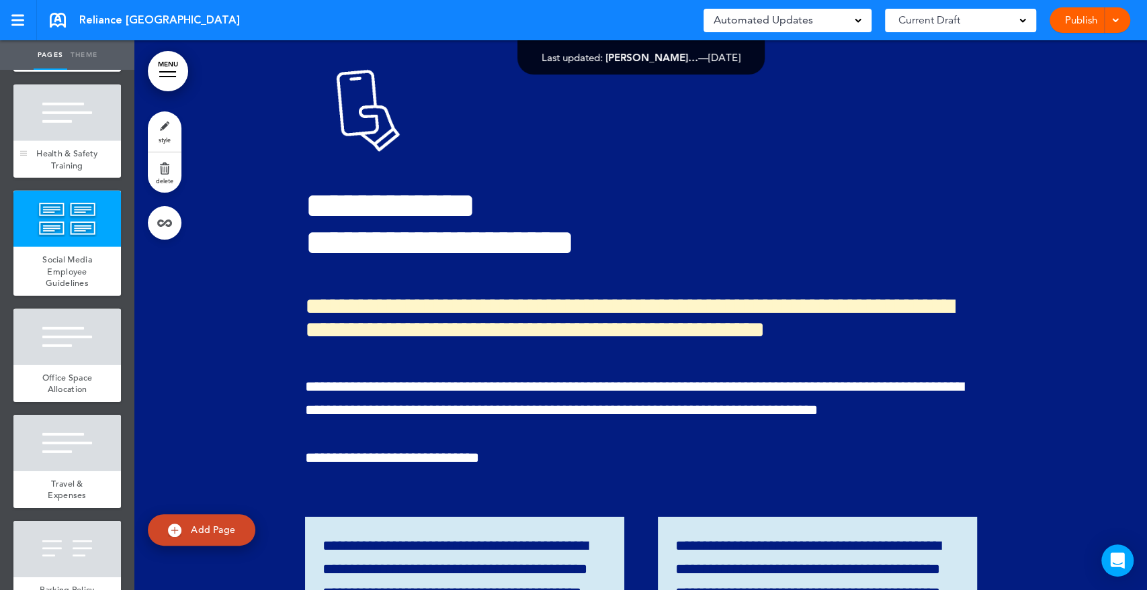
click at [54, 178] on link "Health & Safety Training" at bounding box center [66, 159] width 107 height 37
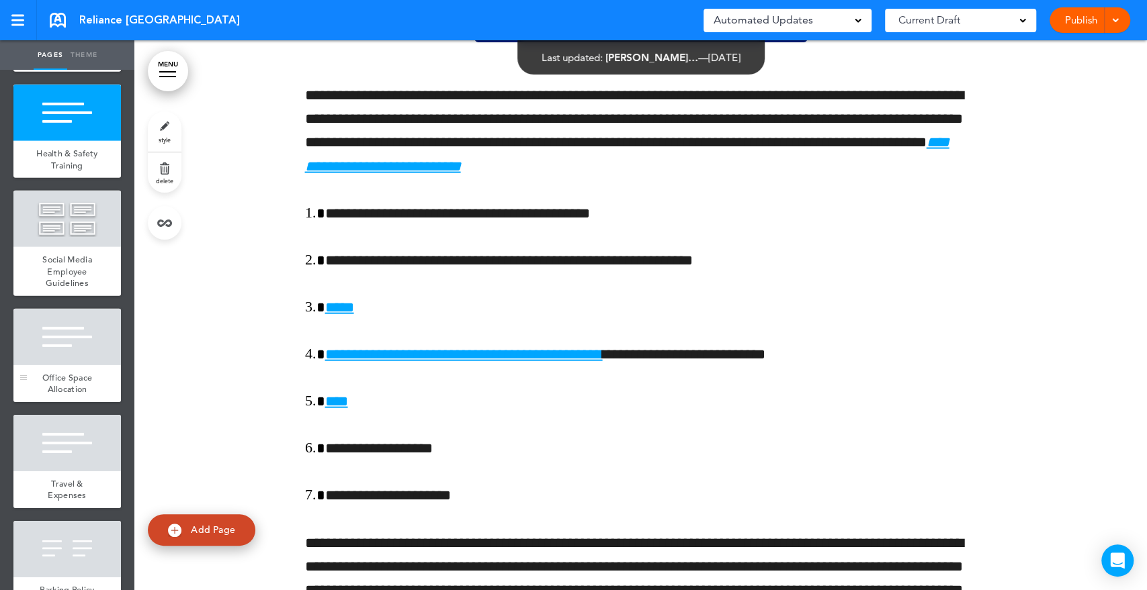
click at [50, 365] on div at bounding box center [66, 337] width 107 height 56
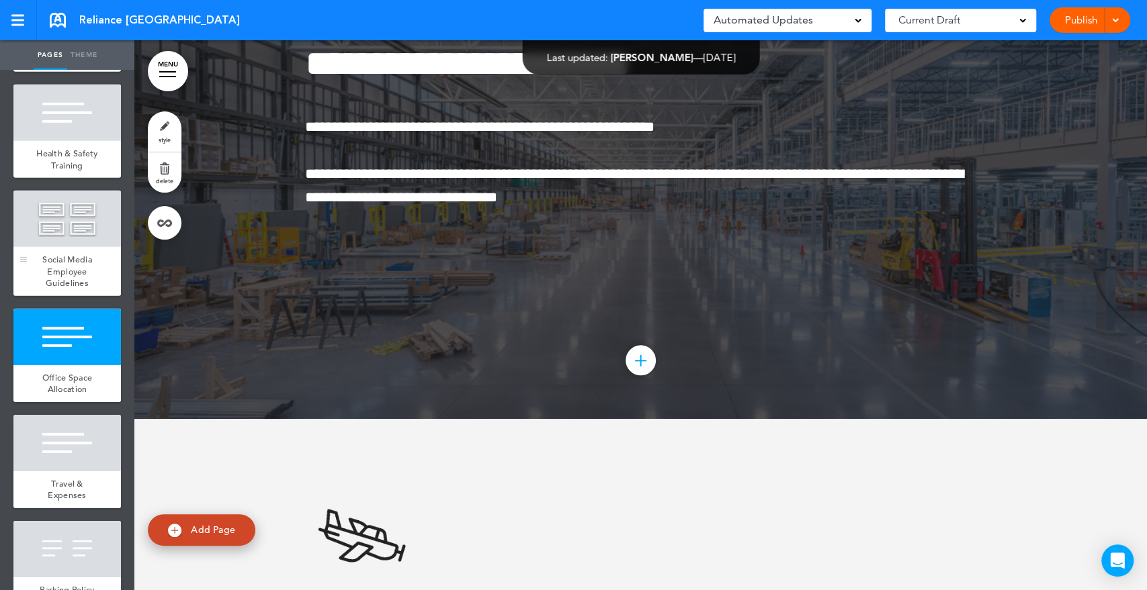
click at [52, 247] on div at bounding box center [66, 219] width 107 height 56
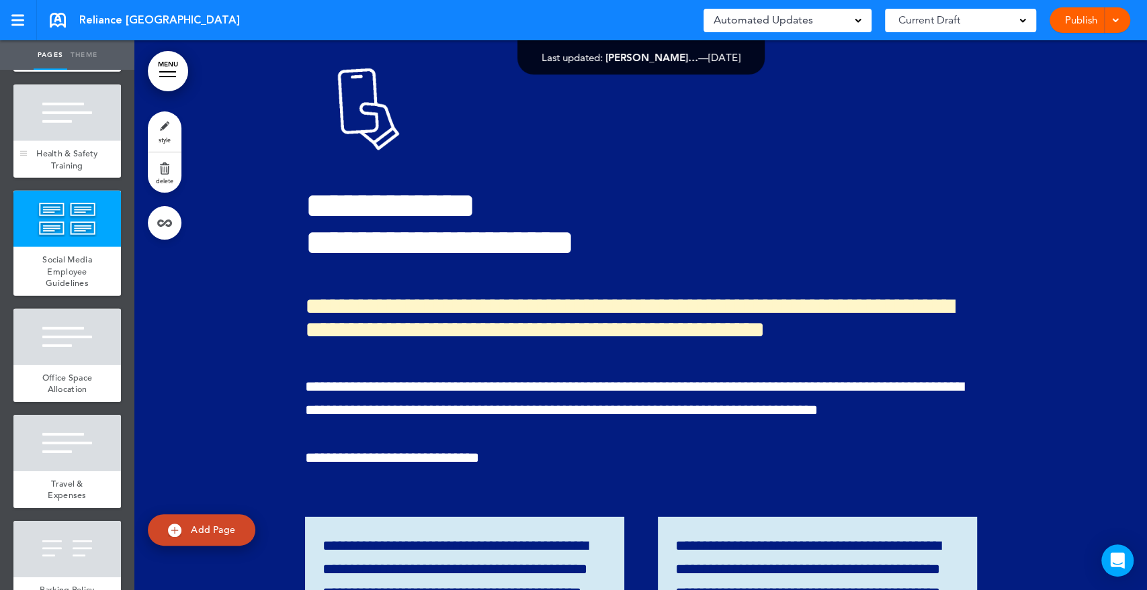
click at [52, 171] on span "Health & Safety Training" at bounding box center [67, 160] width 62 height 24
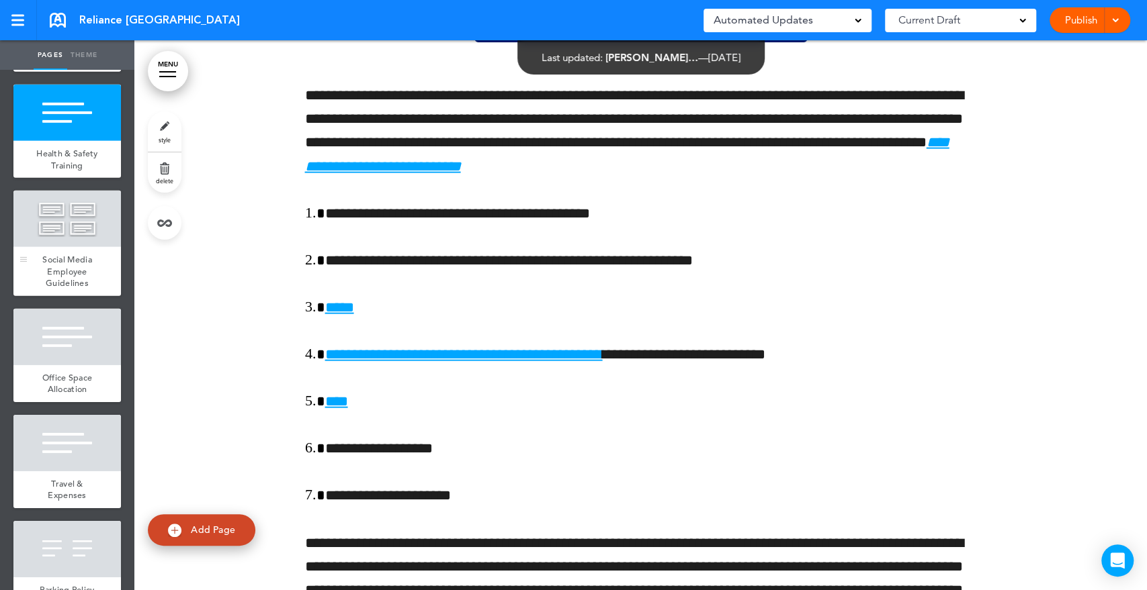
click at [54, 247] on div at bounding box center [66, 219] width 107 height 56
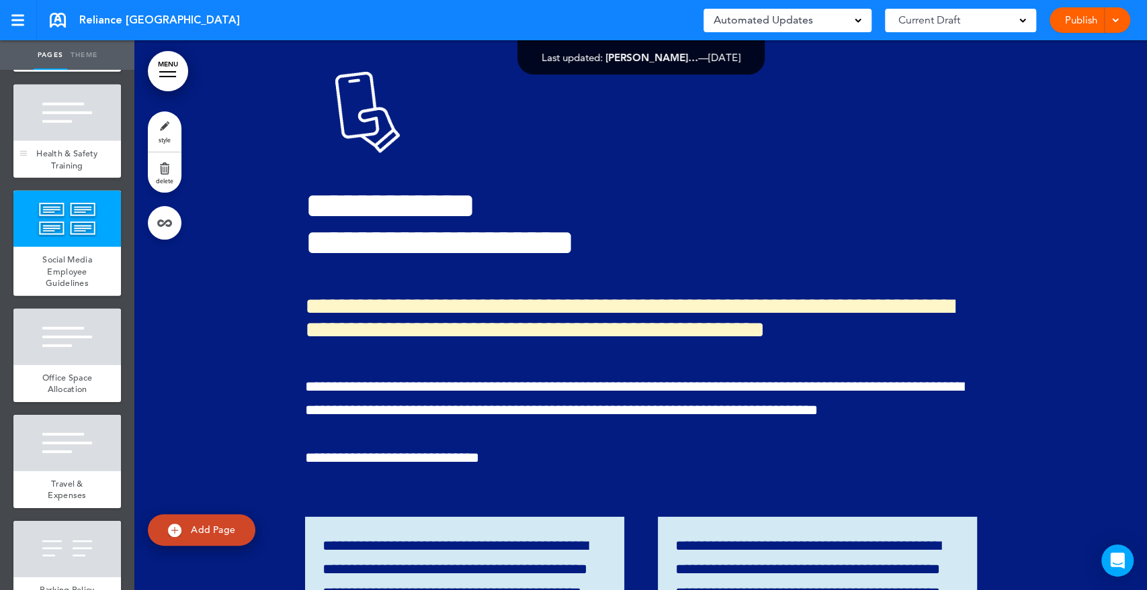
click at [50, 178] on div "Health & Safety Training" at bounding box center [66, 159] width 107 height 37
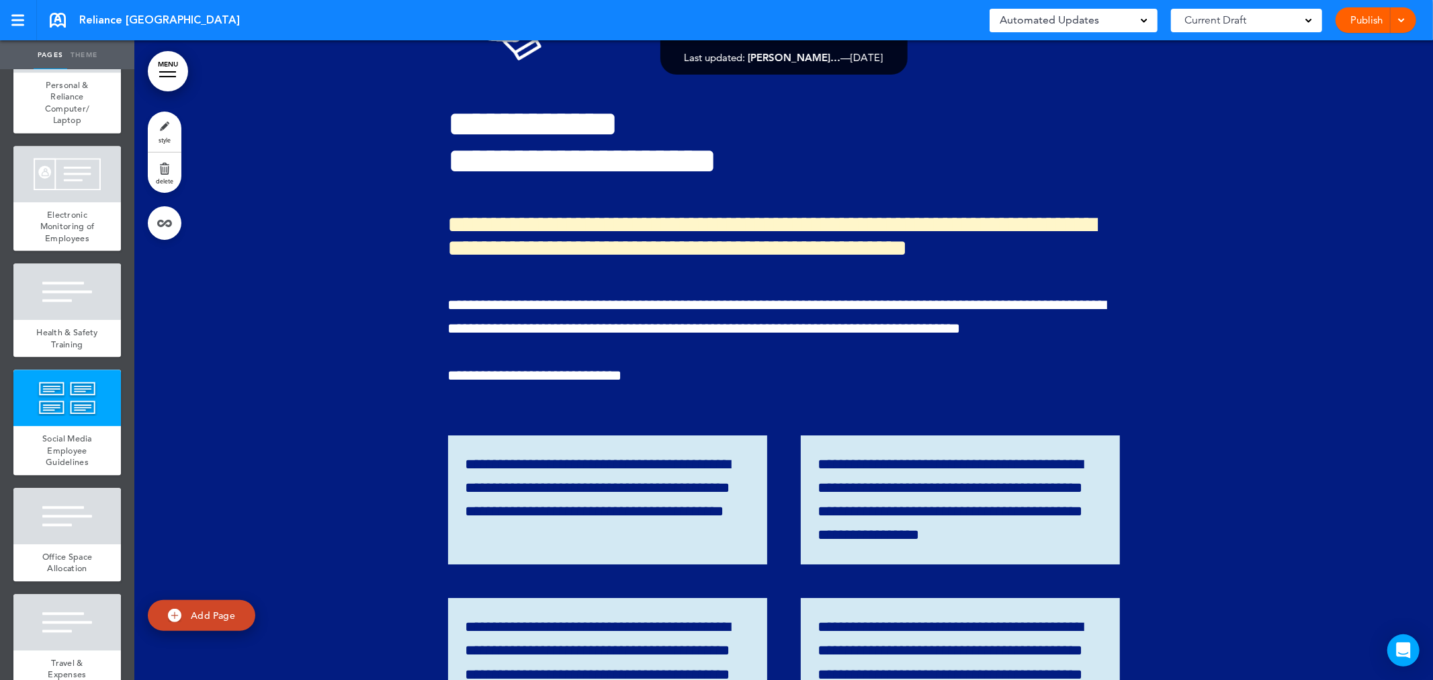
scroll to position [2598, 0]
